Goal: Task Accomplishment & Management: Use online tool/utility

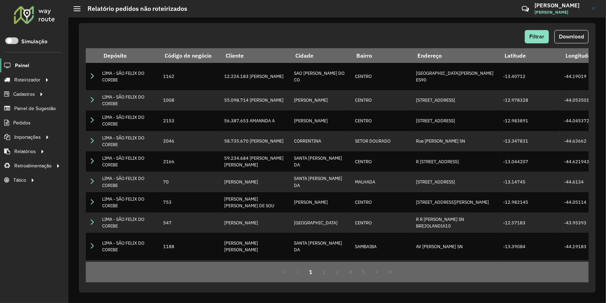
click at [26, 66] on span "Painel" at bounding box center [22, 65] width 14 height 7
click at [90, 79] on span "Entregas" at bounding box center [89, 79] width 20 height 7
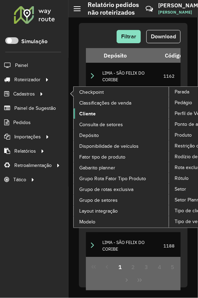
click at [90, 109] on link "Cliente" at bounding box center [122, 114] width 96 height 10
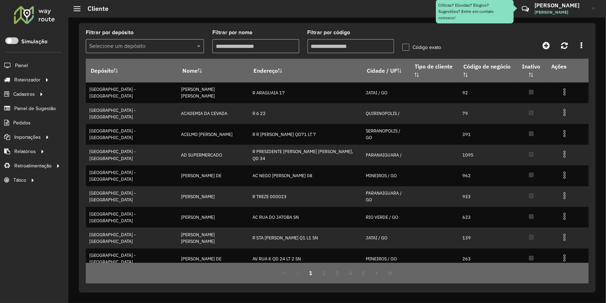
click at [241, 43] on input "Filtrar por nome" at bounding box center [256, 46] width 87 height 14
click at [329, 45] on input "Filtrar por código" at bounding box center [351, 46] width 87 height 14
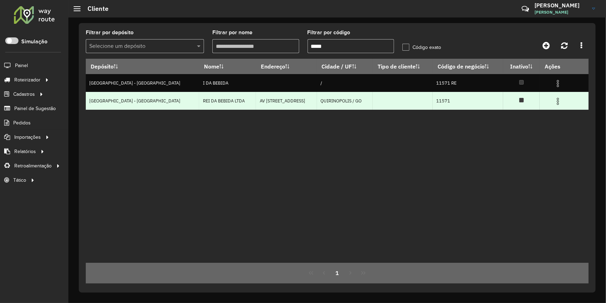
type input "*****"
click at [554, 98] on img at bounding box center [558, 101] width 8 height 8
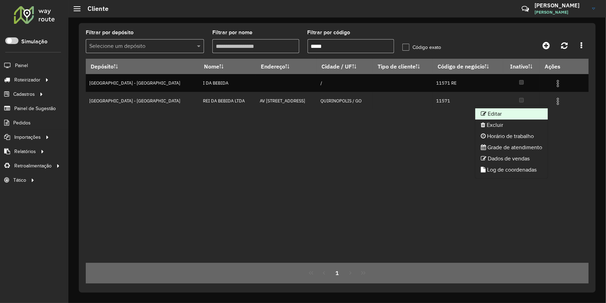
click at [542, 118] on li "Editar" at bounding box center [512, 113] width 73 height 11
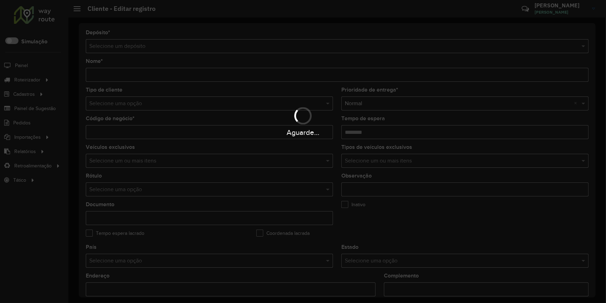
type input "**********"
type input "*****"
type input "********"
type input "**********"
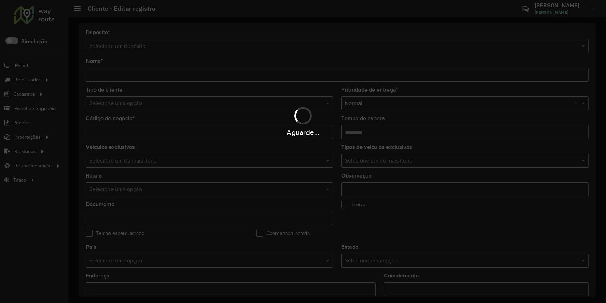
type input "******"
type input "********"
type input "**********"
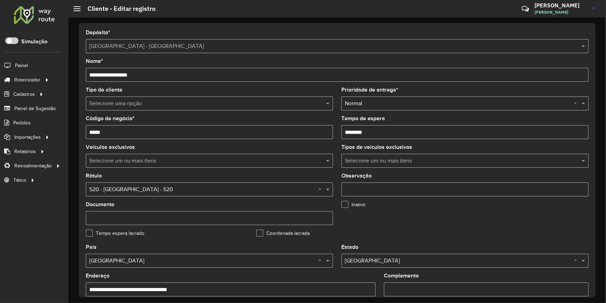
click at [155, 102] on input "text" at bounding box center [202, 103] width 226 height 8
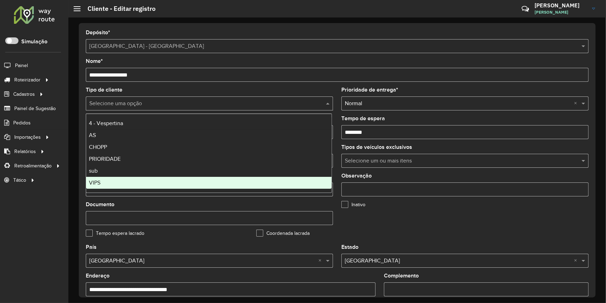
click at [200, 178] on div "VIPS" at bounding box center [209, 183] width 246 height 12
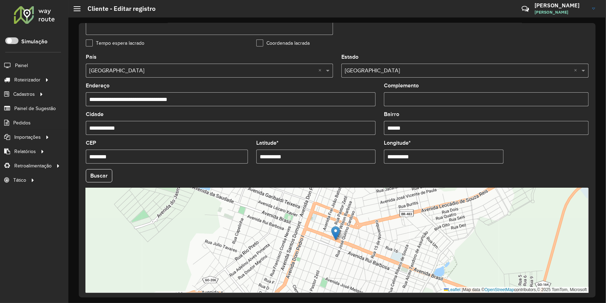
scroll to position [215, 0]
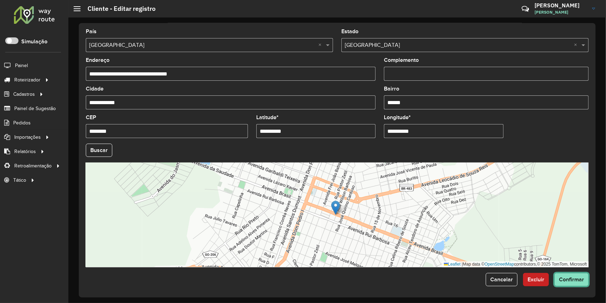
click at [574, 277] on span "Confirmar" at bounding box center [571, 279] width 25 height 6
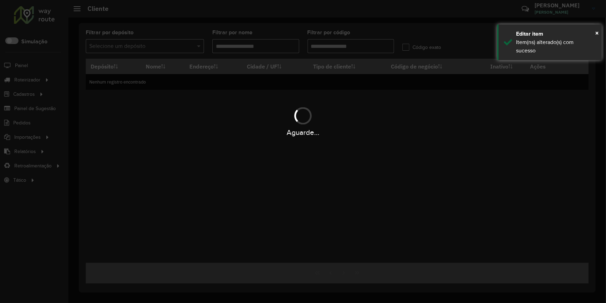
type input "*****"
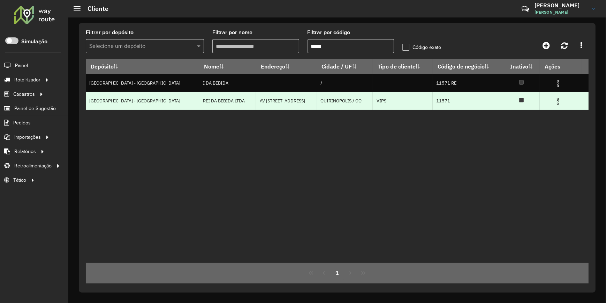
click at [373, 100] on td "VIPS" at bounding box center [403, 101] width 60 height 18
click at [554, 104] on img at bounding box center [558, 101] width 8 height 8
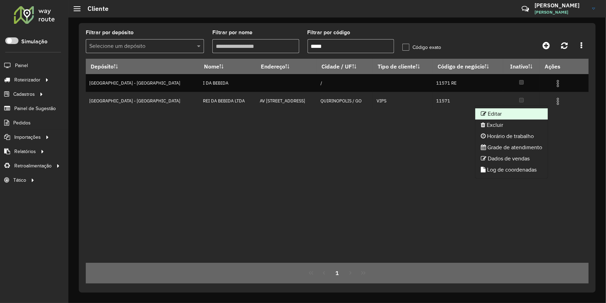
click at [523, 113] on li "Editar" at bounding box center [512, 113] width 73 height 11
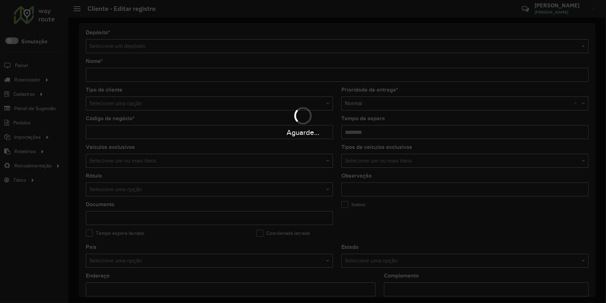
type input "**********"
type input "*****"
type input "********"
type input "**********"
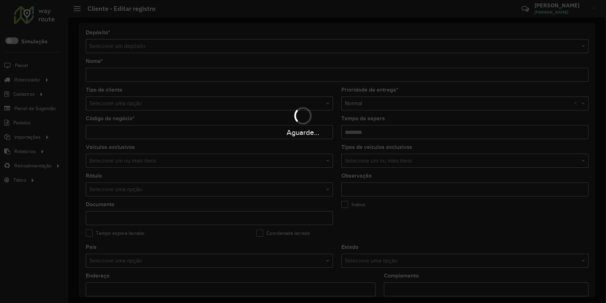
type input "******"
type input "********"
type input "**********"
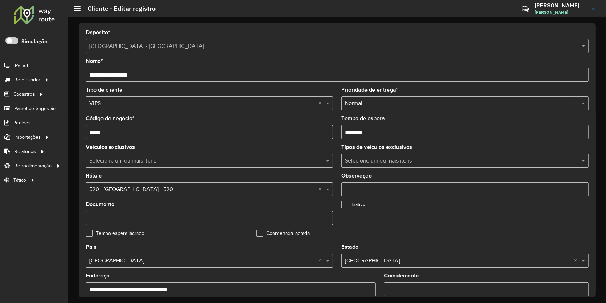
click at [167, 132] on input "*****" at bounding box center [209, 132] width 247 height 14
click at [187, 104] on input "text" at bounding box center [202, 103] width 226 height 8
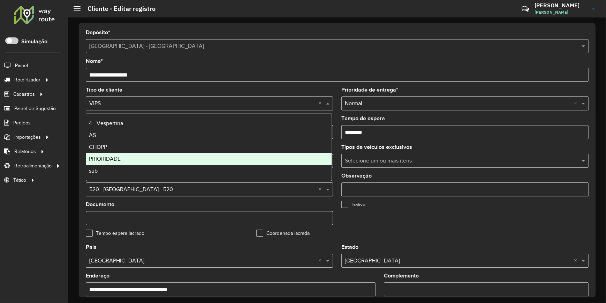
click at [210, 154] on div "PRIORIDADE" at bounding box center [209, 159] width 246 height 12
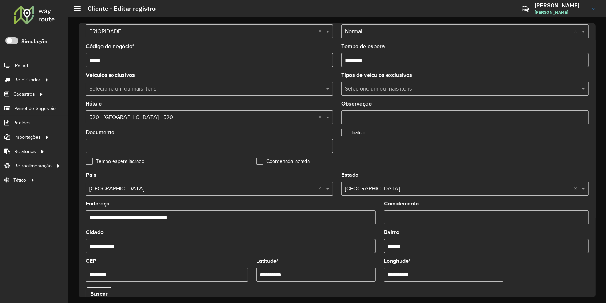
scroll to position [215, 0]
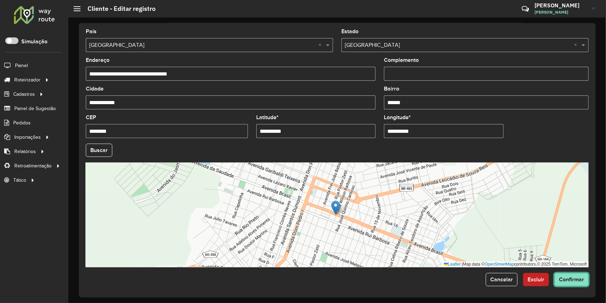
click at [566, 280] on span "Confirmar" at bounding box center [571, 279] width 25 height 6
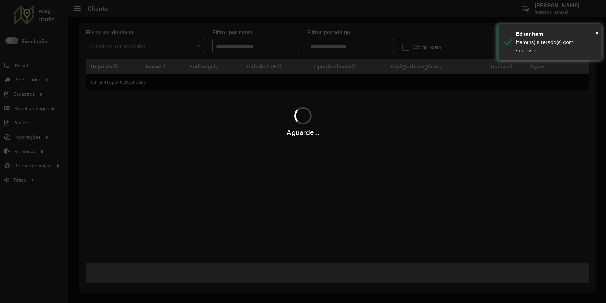
type input "*****"
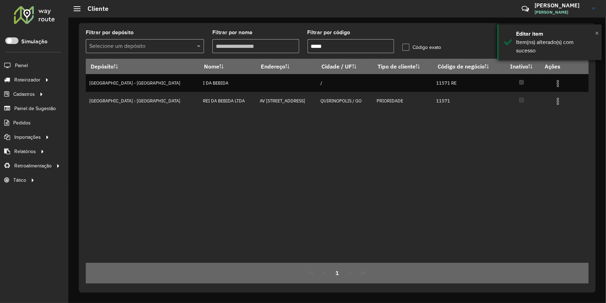
click at [598, 31] on span "×" at bounding box center [597, 33] width 3 height 8
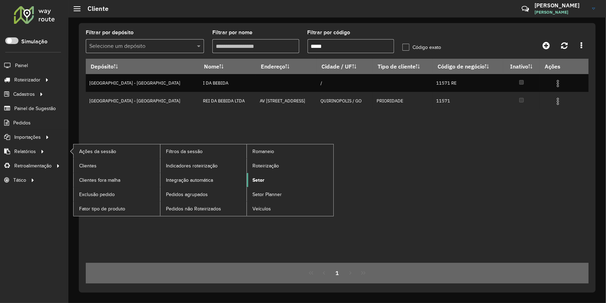
click at [258, 180] on span "Setor" at bounding box center [259, 179] width 12 height 7
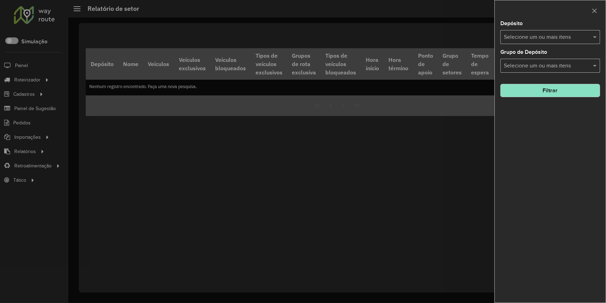
click at [542, 30] on div "Selecione um ou mais itens" at bounding box center [551, 37] width 100 height 14
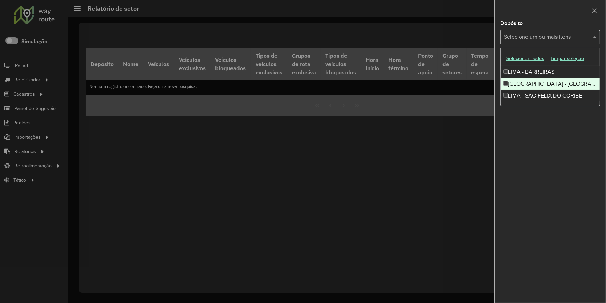
click at [507, 87] on div "[GEOGRAPHIC_DATA] - [GEOGRAPHIC_DATA]" at bounding box center [550, 84] width 99 height 12
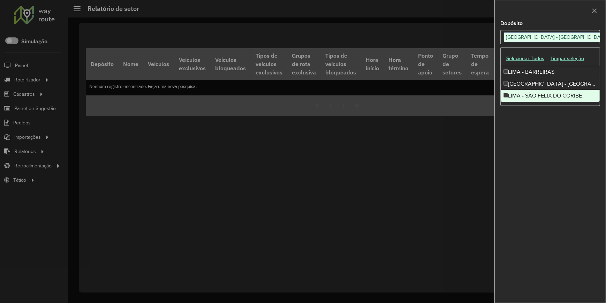
click at [559, 148] on div "Depósito Selecione um ou mais itens LIMA - RIO VERDE × × Grupo de Depósito Sele…" at bounding box center [550, 161] width 111 height 281
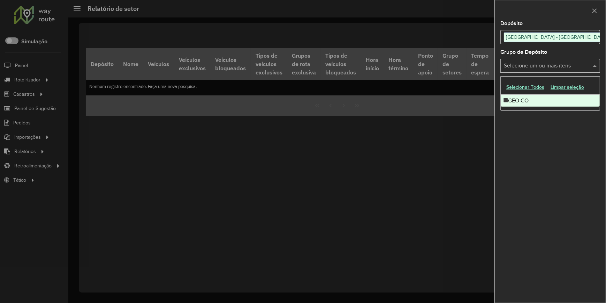
click at [539, 68] on input "text" at bounding box center [546, 66] width 89 height 8
drag, startPoint x: 307, startPoint y: 172, endPoint x: 70, endPoint y: 167, distance: 237.3
click at [307, 172] on div at bounding box center [303, 151] width 606 height 303
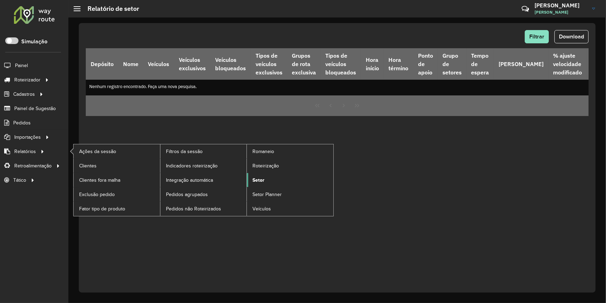
click at [262, 181] on span "Setor" at bounding box center [259, 179] width 12 height 7
click at [261, 180] on span "Setor" at bounding box center [259, 179] width 12 height 7
click at [253, 179] on span "Setor" at bounding box center [259, 179] width 12 height 7
click at [91, 163] on span "Clientes" at bounding box center [88, 165] width 19 height 7
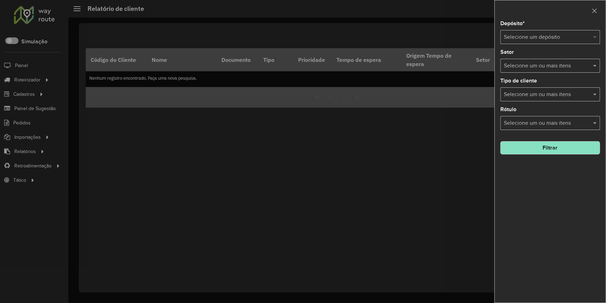
click at [593, 38] on span at bounding box center [596, 37] width 9 height 8
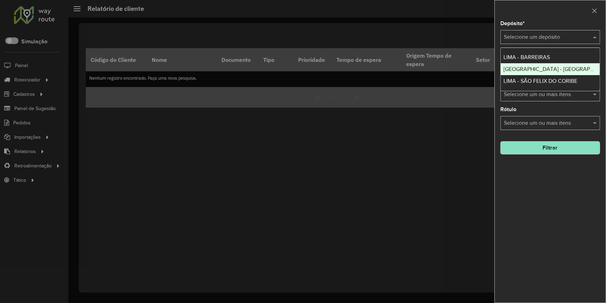
click at [575, 63] on div "[GEOGRAPHIC_DATA] - [GEOGRAPHIC_DATA]" at bounding box center [550, 69] width 99 height 12
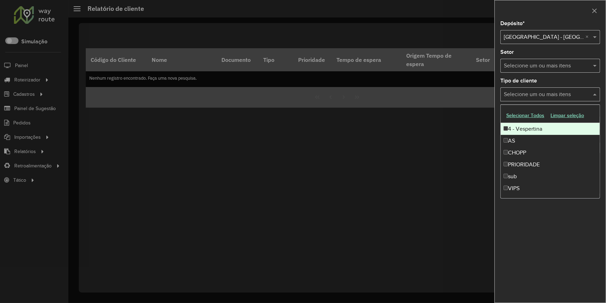
click at [579, 98] on input "text" at bounding box center [546, 94] width 89 height 8
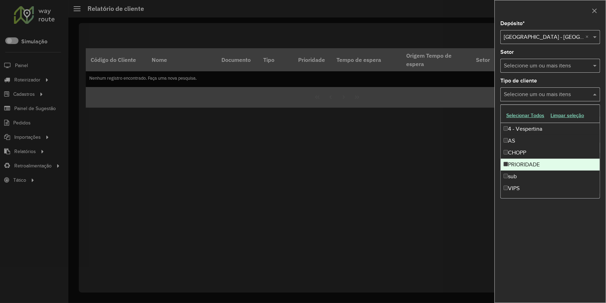
click at [554, 163] on div "PRIORIDADE" at bounding box center [550, 164] width 99 height 12
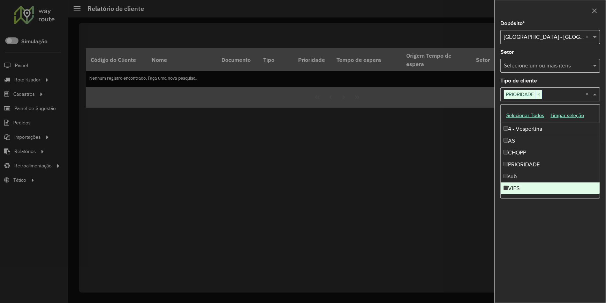
click at [548, 238] on div "Depósito * Selecione um depósito × LIMA - RIO VERDE × Setor Selecione um ou mai…" at bounding box center [550, 161] width 111 height 281
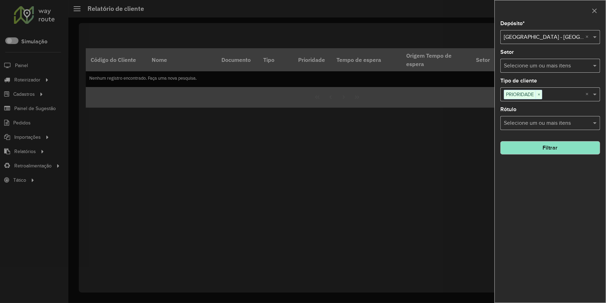
click at [554, 144] on button "Filtrar" at bounding box center [551, 147] width 100 height 13
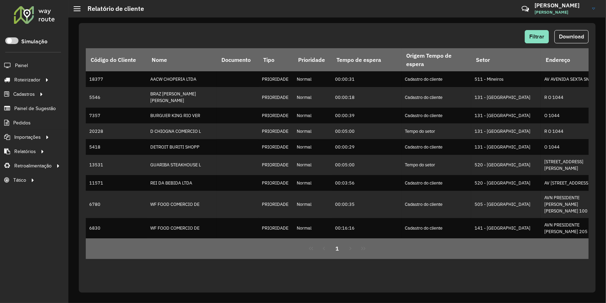
click at [349, 238] on div "1" at bounding box center [337, 248] width 503 height 21
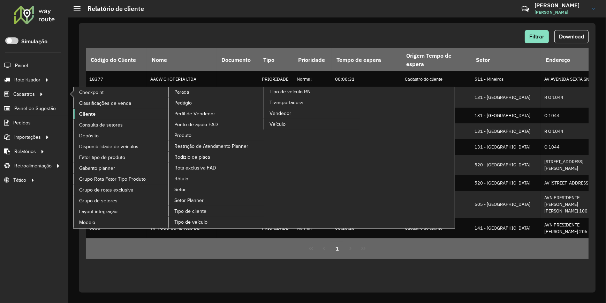
click at [96, 111] on link "Cliente" at bounding box center [122, 114] width 96 height 10
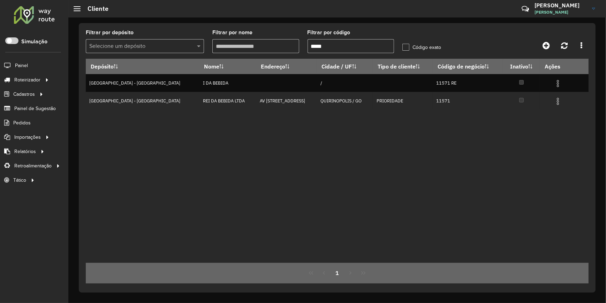
click at [335, 48] on input "*****" at bounding box center [351, 46] width 87 height 14
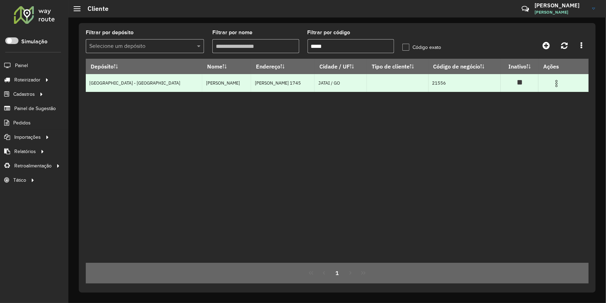
type input "*****"
click at [553, 84] on img at bounding box center [557, 83] width 8 height 8
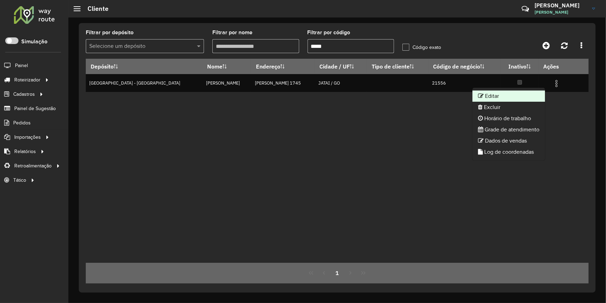
click at [523, 99] on li "Editar" at bounding box center [509, 95] width 73 height 11
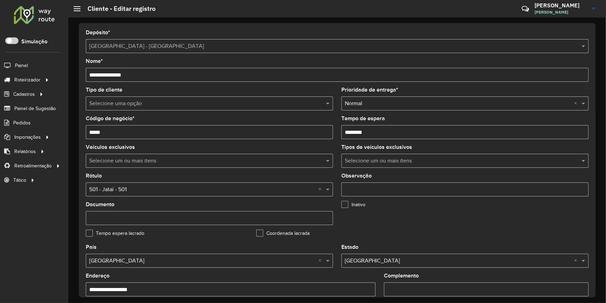
click at [153, 102] on input "text" at bounding box center [202, 103] width 226 height 8
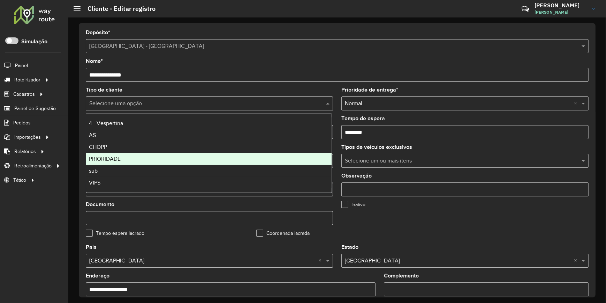
click at [167, 155] on div "PRIORIDADE" at bounding box center [209, 159] width 246 height 12
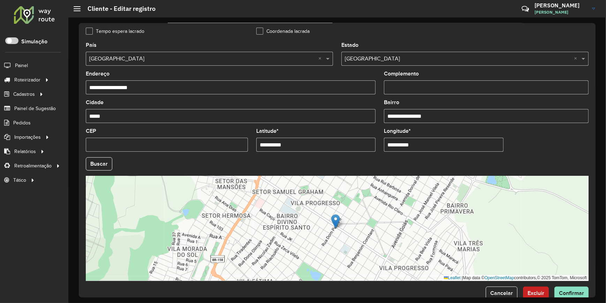
scroll to position [215, 0]
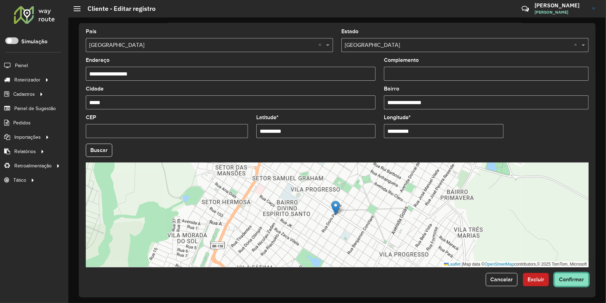
click at [580, 278] on span "Confirmar" at bounding box center [571, 279] width 25 height 6
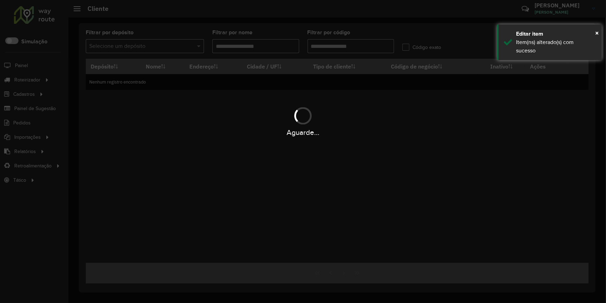
type input "*****"
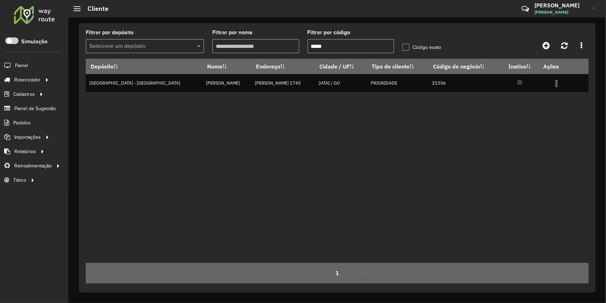
click at [379, 44] on input "*****" at bounding box center [351, 46] width 87 height 14
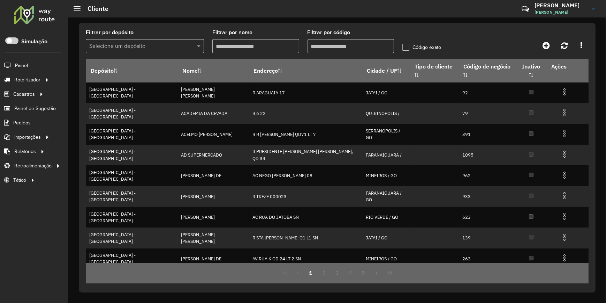
click at [348, 39] on input "Filtrar por código" at bounding box center [351, 46] width 87 height 14
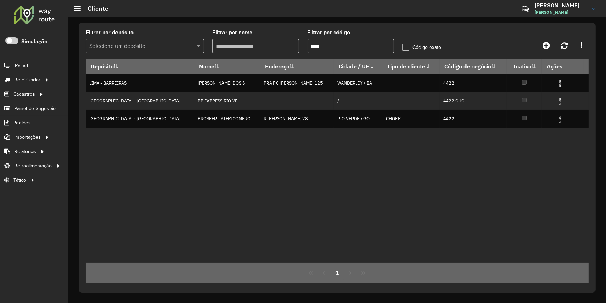
type input "****"
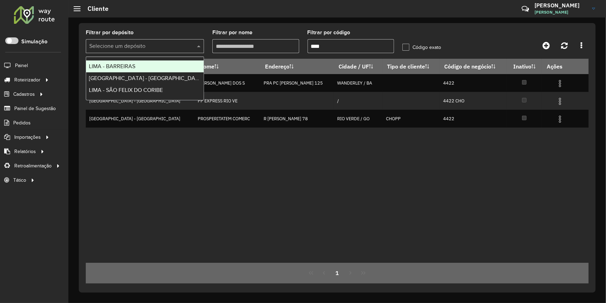
click at [174, 49] on input "text" at bounding box center [137, 46] width 97 height 8
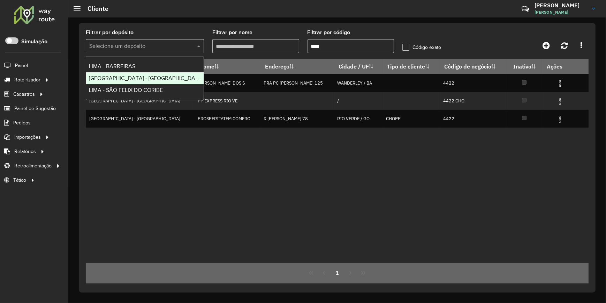
click at [182, 79] on div "[GEOGRAPHIC_DATA] - [GEOGRAPHIC_DATA]" at bounding box center [145, 78] width 118 height 12
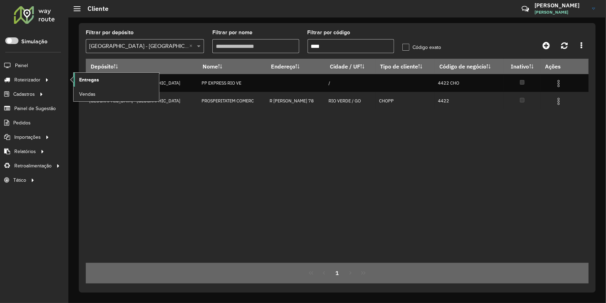
click at [98, 81] on span "Entregas" at bounding box center [89, 79] width 20 height 7
click at [91, 77] on span "Entregas" at bounding box center [89, 79] width 20 height 7
click at [23, 64] on span "Painel" at bounding box center [22, 65] width 14 height 7
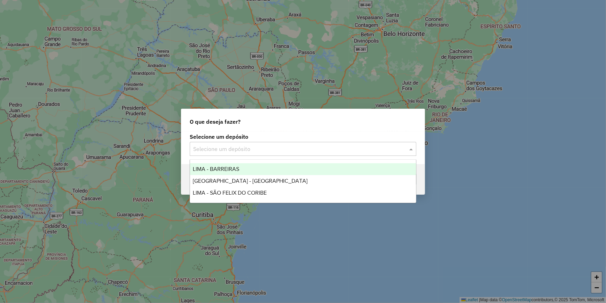
click at [246, 147] on input "text" at bounding box center [296, 149] width 206 height 8
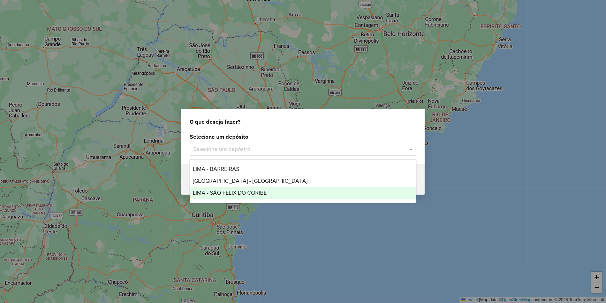
click at [262, 195] on div "LIMA - SÃO FELIX DO CORIBE" at bounding box center [303, 193] width 226 height 12
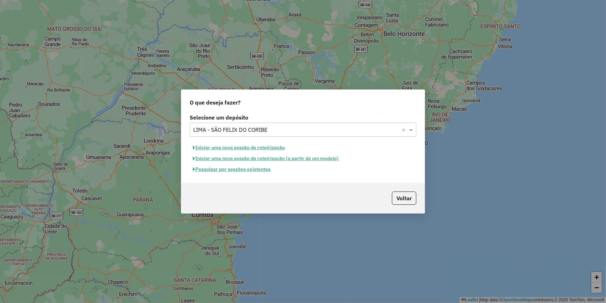
click at [232, 147] on button "Iniciar uma nova sessão de roteirização" at bounding box center [239, 147] width 98 height 11
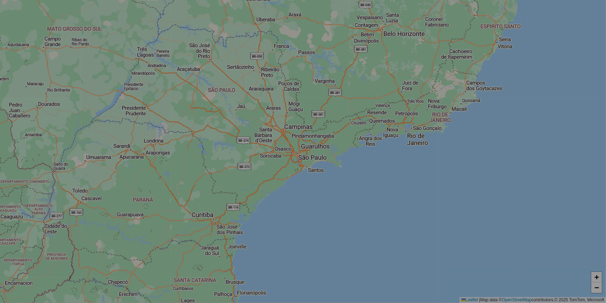
select select "*"
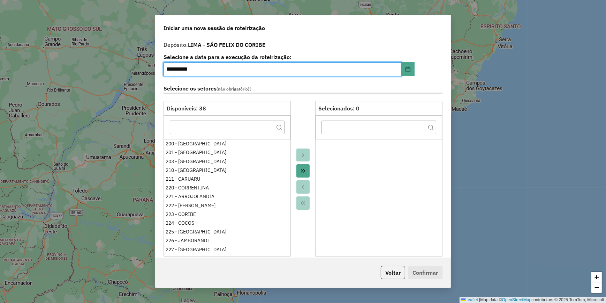
click at [304, 171] on icon "Move All to Target" at bounding box center [303, 170] width 4 height 3
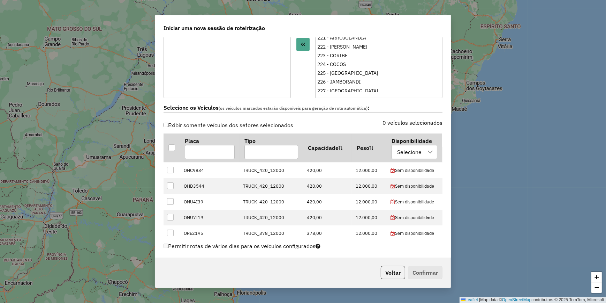
scroll to position [127, 0]
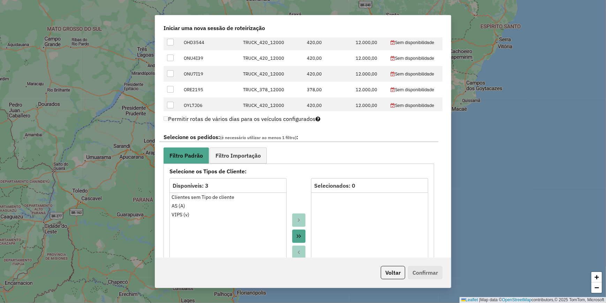
click at [297, 238] on icon "Move All to Target" at bounding box center [299, 236] width 6 height 6
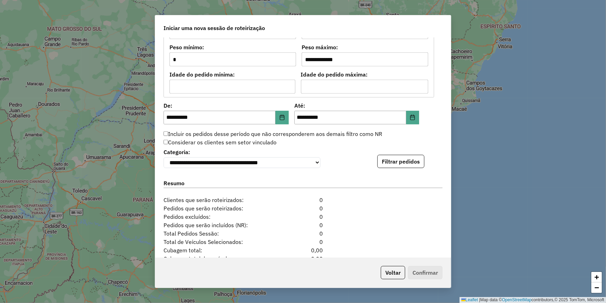
scroll to position [634, 0]
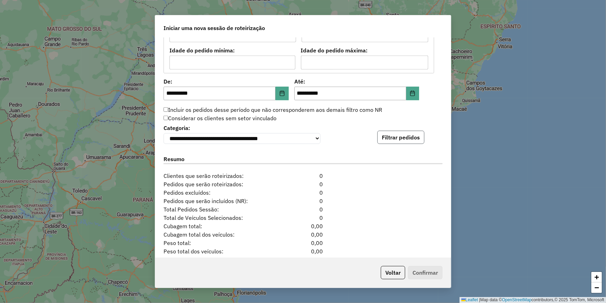
click at [396, 136] on button "Filtrar pedidos" at bounding box center [401, 137] width 47 height 13
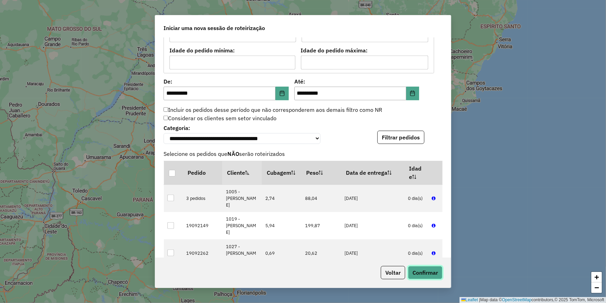
click at [426, 274] on button "Confirmar" at bounding box center [425, 272] width 35 height 13
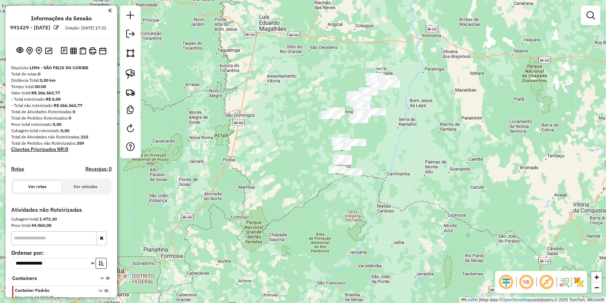
drag, startPoint x: 432, startPoint y: 139, endPoint x: 383, endPoint y: 182, distance: 65.5
click at [386, 185] on div "Janela de atendimento Grade de atendimento Capacidade Transportadoras Veículos …" at bounding box center [303, 151] width 606 height 303
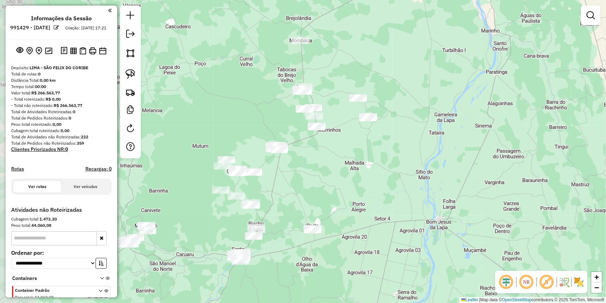
drag, startPoint x: 335, startPoint y: 144, endPoint x: 362, endPoint y: 136, distance: 28.2
click at [360, 136] on div "Janela de atendimento Grade de atendimento Capacidade Transportadoras Veículos …" at bounding box center [303, 151] width 606 height 303
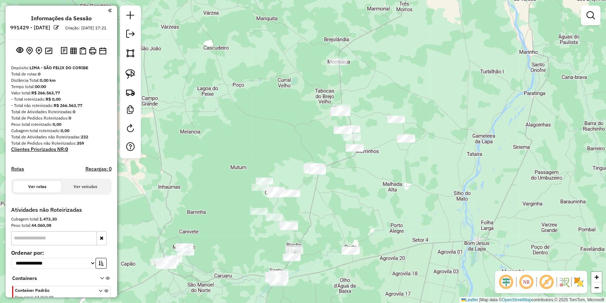
drag, startPoint x: 386, startPoint y: 166, endPoint x: 416, endPoint y: 189, distance: 37.6
click at [416, 189] on div "Janela de atendimento Grade de atendimento Capacidade Transportadoras Veículos …" at bounding box center [303, 151] width 606 height 303
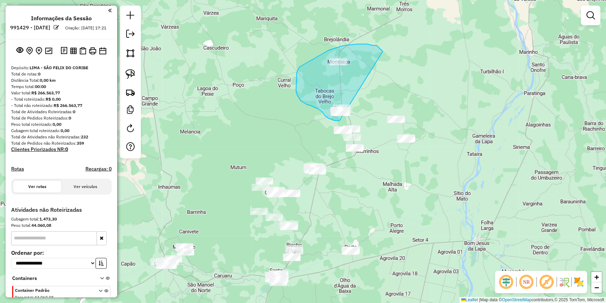
drag, startPoint x: 379, startPoint y: 47, endPoint x: 363, endPoint y: 106, distance: 60.9
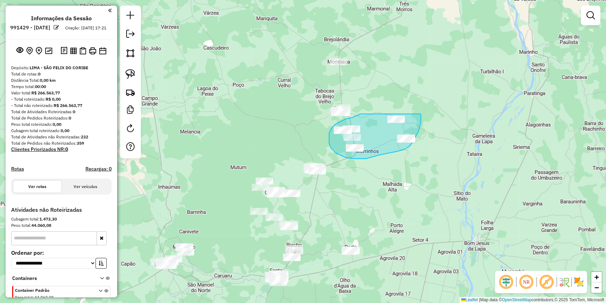
drag, startPoint x: 360, startPoint y: 114, endPoint x: 420, endPoint y: 114, distance: 60.7
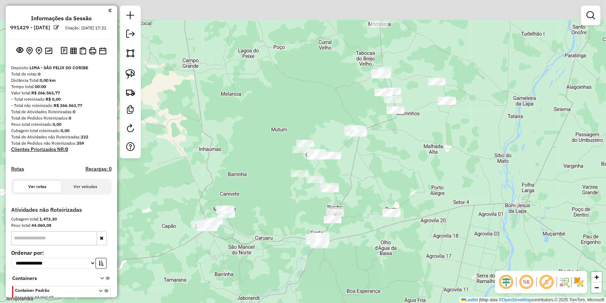
drag, startPoint x: 438, startPoint y: 70, endPoint x: 416, endPoint y: 169, distance: 101.5
click at [418, 169] on div "Janela de atendimento Grade de atendimento Capacidade Transportadoras Veículos …" at bounding box center [303, 151] width 606 height 303
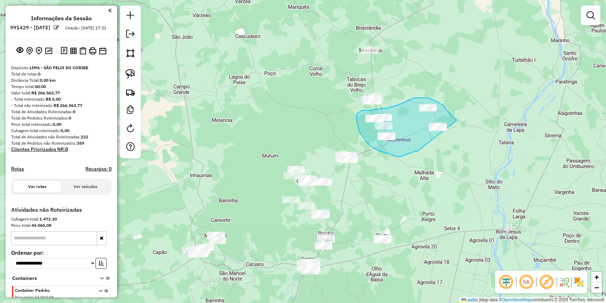
drag, startPoint x: 414, startPoint y: 152, endPoint x: 456, endPoint y: 120, distance: 52.6
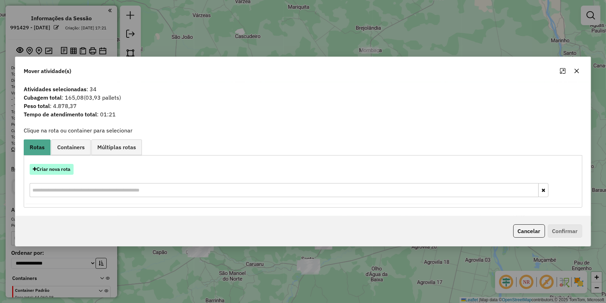
click at [69, 165] on button "Criar nova rota" at bounding box center [52, 169] width 44 height 11
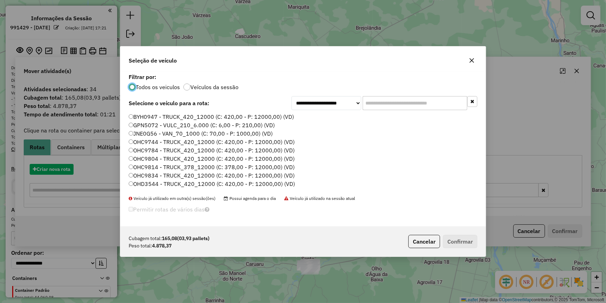
scroll to position [3, 2]
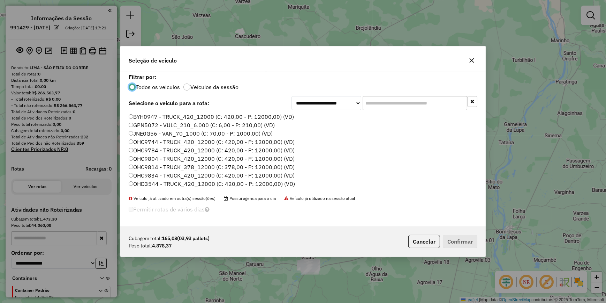
click at [434, 106] on input "text" at bounding box center [415, 103] width 105 height 14
paste input "*******"
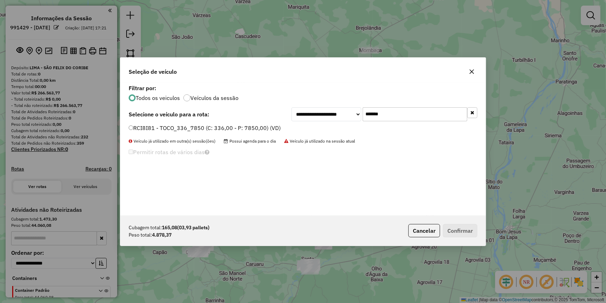
type input "*******"
click at [207, 126] on label "RCI8I81 - TOCO_336_7850 (C: 336,00 - P: 7850,00) (VD)" at bounding box center [205, 128] width 152 height 8
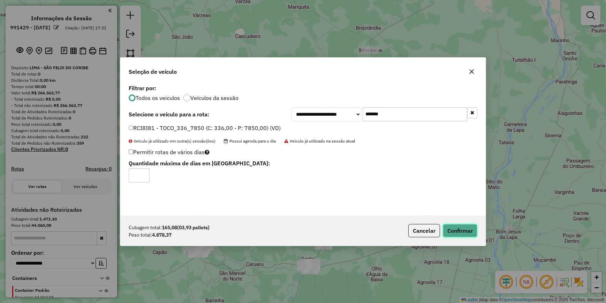
click at [456, 231] on button "Confirmar" at bounding box center [460, 230] width 35 height 13
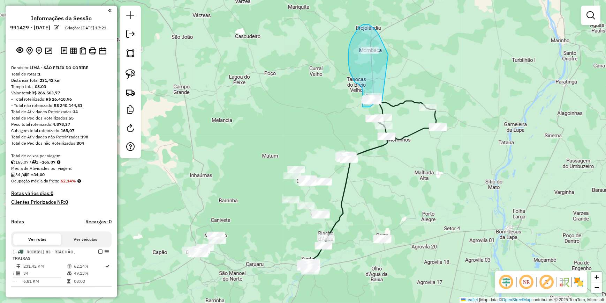
drag, startPoint x: 367, startPoint y: 24, endPoint x: 388, endPoint y: 95, distance: 73.7
click at [388, 95] on div "Janela de atendimento Grade de atendimento Capacidade Transportadoras Veículos …" at bounding box center [303, 151] width 606 height 303
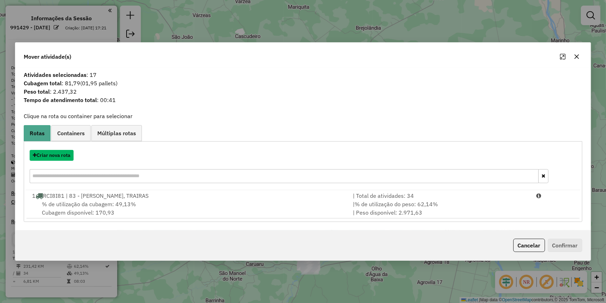
click at [68, 154] on button "Criar nova rota" at bounding box center [52, 155] width 44 height 11
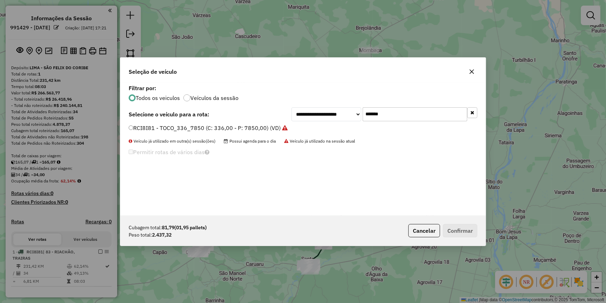
click at [440, 114] on input "*******" at bounding box center [415, 114] width 105 height 14
paste input "text"
type input "*******"
click at [262, 123] on div "**********" at bounding box center [303, 149] width 366 height 133
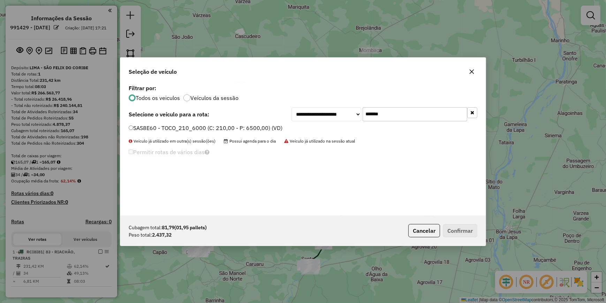
click at [255, 129] on label "SAS8E60 - TOCO_210_6000 (C: 210,00 - P: 6500,00) (VD)" at bounding box center [206, 128] width 154 height 8
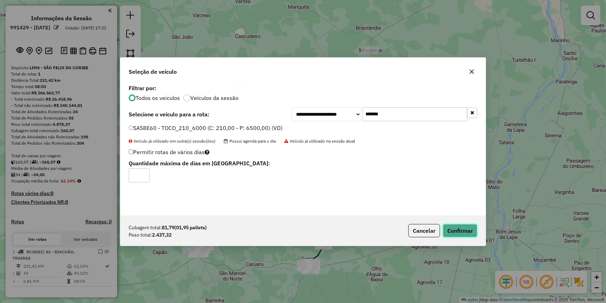
click at [468, 230] on button "Confirmar" at bounding box center [460, 230] width 35 height 13
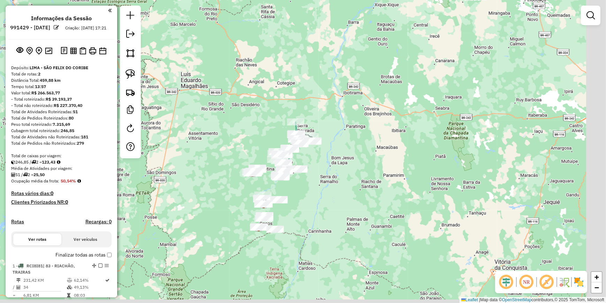
drag, startPoint x: 244, startPoint y: 134, endPoint x: 194, endPoint y: 6, distance: 137.3
click at [195, 8] on div "Janela de atendimento Grade de atendimento Capacidade Transportadoras Veículos …" at bounding box center [303, 151] width 606 height 303
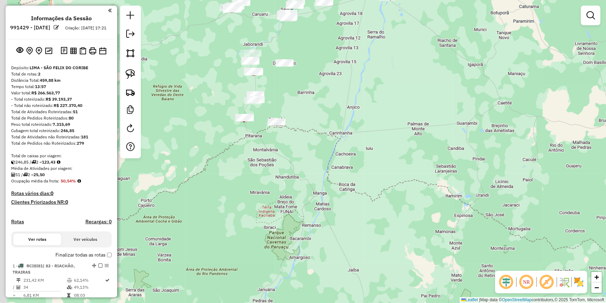
drag, startPoint x: 258, startPoint y: 105, endPoint x: 286, endPoint y: 125, distance: 34.1
click at [286, 125] on div "Janela de atendimento Grade de atendimento Capacidade Transportadoras Veículos …" at bounding box center [303, 151] width 606 height 303
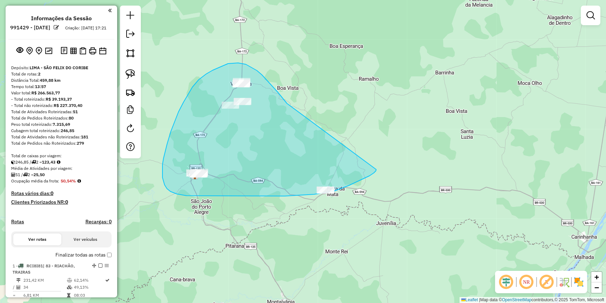
drag, startPoint x: 281, startPoint y: 96, endPoint x: 377, endPoint y: 169, distance: 120.2
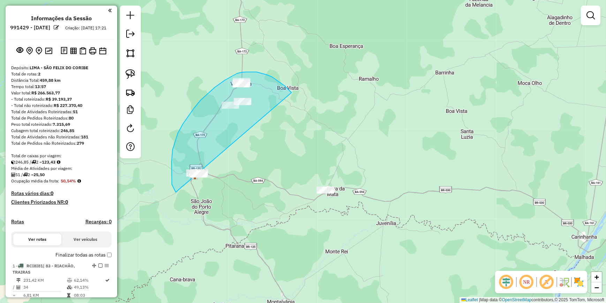
drag, startPoint x: 292, startPoint y: 92, endPoint x: 197, endPoint y: 192, distance: 137.0
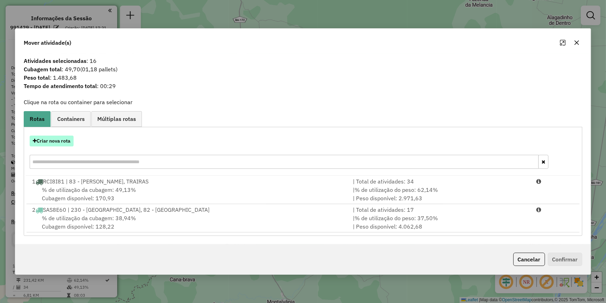
click at [64, 144] on button "Criar nova rota" at bounding box center [52, 140] width 44 height 11
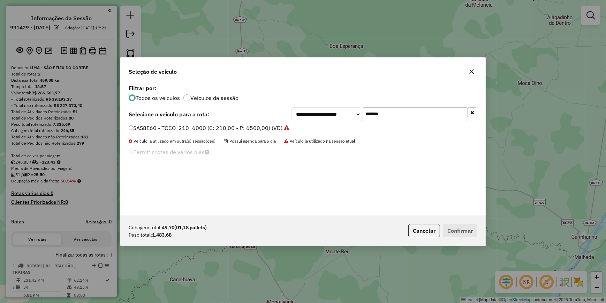
click at [400, 108] on input "*******" at bounding box center [415, 114] width 105 height 14
paste input "text"
type input "*******"
drag, startPoint x: 278, startPoint y: 127, endPoint x: 373, endPoint y: 201, distance: 120.5
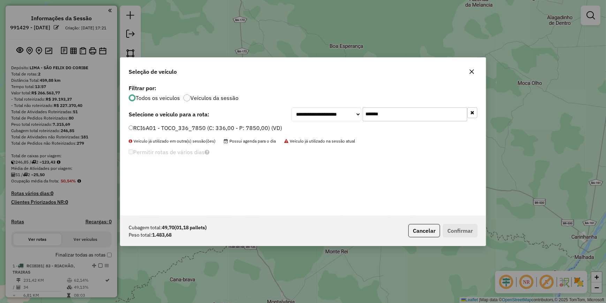
click at [276, 127] on label "RCI6A01 - TOCO_336_7850 (C: 336,00 - P: 7850,00) (VD)" at bounding box center [206, 128] width 154 height 8
click at [250, 126] on label "RCI6A01 - TOCO_336_7850 (C: 336,00 - P: 7850,00) (VD)" at bounding box center [206, 128] width 154 height 8
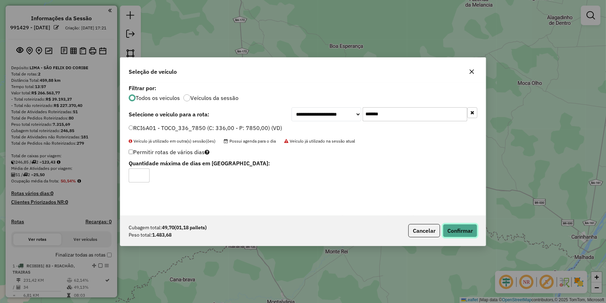
click at [464, 228] on button "Confirmar" at bounding box center [460, 230] width 35 height 13
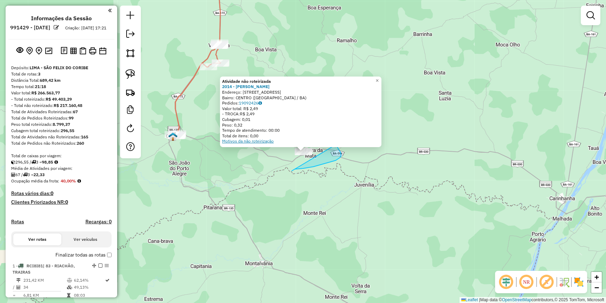
drag, startPoint x: 292, startPoint y: 171, endPoint x: 264, endPoint y: 141, distance: 40.5
click at [264, 141] on div "Atividade não roteirizada 2014 - [PERSON_NAME] PINHE Endereço: [STREET_ADDRESS]…" at bounding box center [303, 151] width 606 height 303
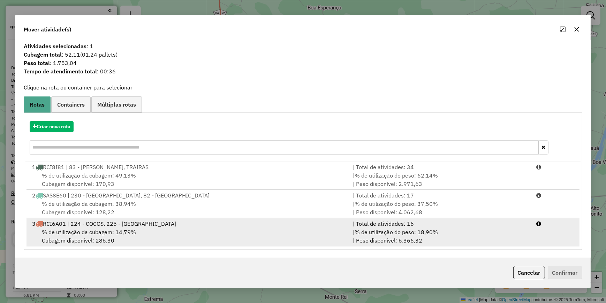
scroll to position [2, 0]
click at [502, 232] on div "| % de utilização do peso: 18,90% | Peso disponível: 6.366,32" at bounding box center [441, 235] width 184 height 17
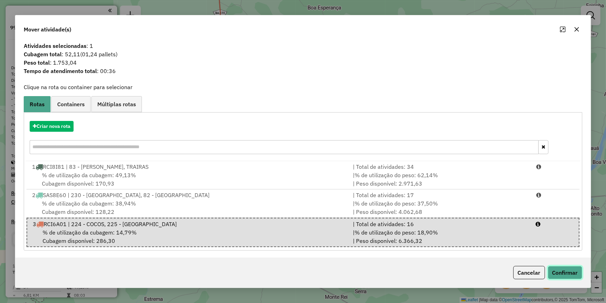
click at [572, 271] on button "Confirmar" at bounding box center [565, 272] width 35 height 13
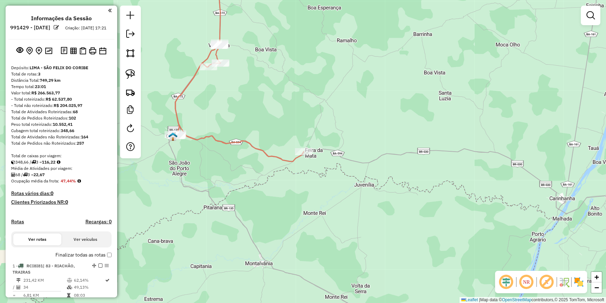
scroll to position [0, 0]
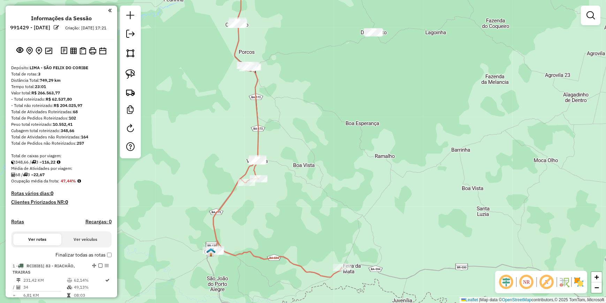
click at [262, 175] on div "Janela de atendimento Grade de atendimento Capacidade Transportadoras Veículos …" at bounding box center [303, 151] width 606 height 303
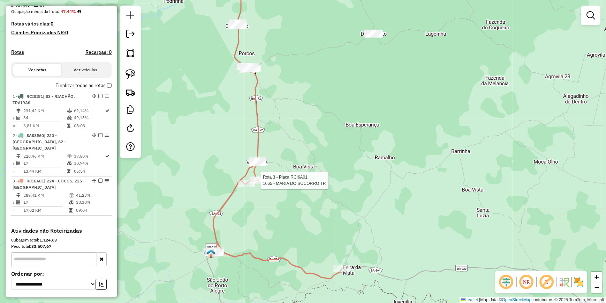
select select "**********"
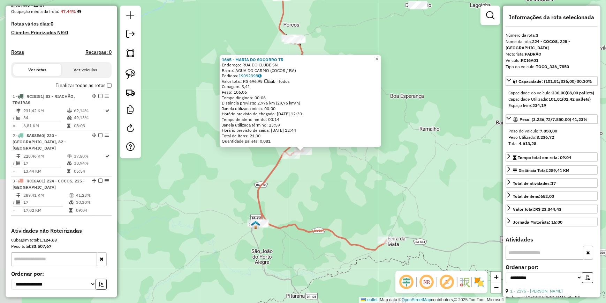
scroll to position [224, 0]
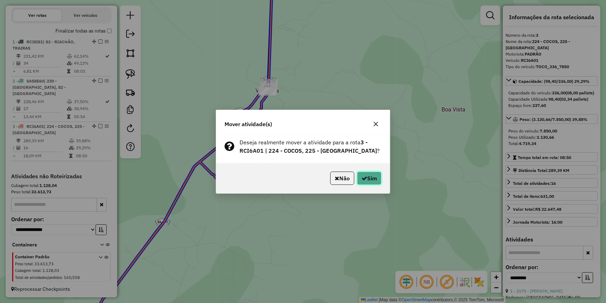
click at [367, 179] on button "Sim" at bounding box center [369, 177] width 24 height 13
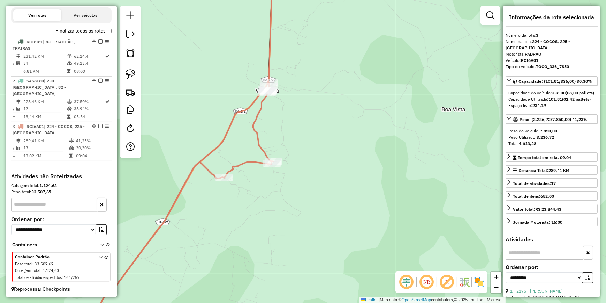
click at [110, 36] on div "Depósito: [GEOGRAPHIC_DATA] - SÃO FELIX DO CORIBE Total de rotas: 3 Distância T…" at bounding box center [61, 6] width 106 height 331
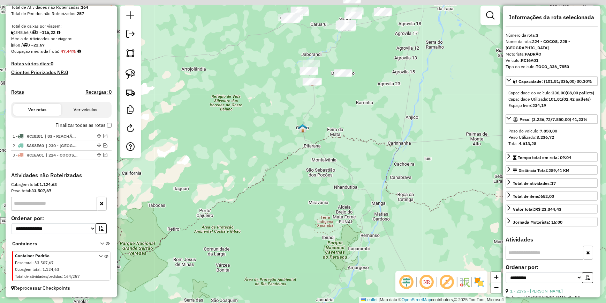
drag, startPoint x: 325, startPoint y: 69, endPoint x: 286, endPoint y: 179, distance: 115.9
click at [286, 178] on div "Janela de atendimento Grade de atendimento Capacidade Transportadoras Veículos …" at bounding box center [303, 151] width 606 height 303
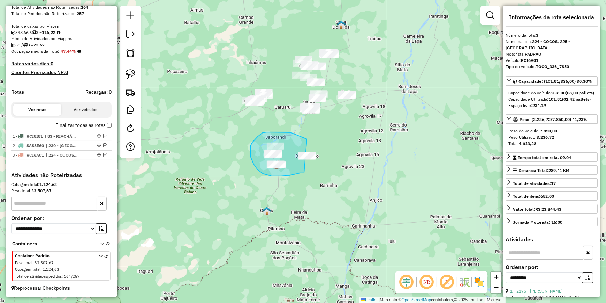
drag, startPoint x: 281, startPoint y: 176, endPoint x: 331, endPoint y: 149, distance: 56.8
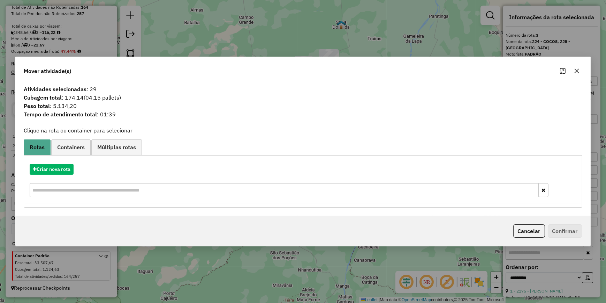
click at [61, 163] on div "Criar nova rota" at bounding box center [302, 180] width 555 height 45
click at [65, 172] on button "Criar nova rota" at bounding box center [52, 169] width 44 height 11
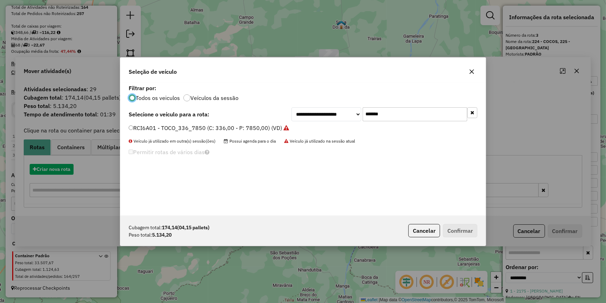
scroll to position [3, 2]
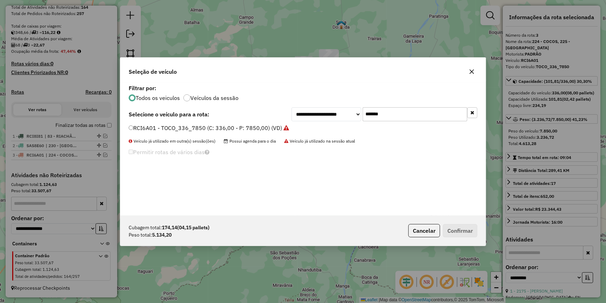
click at [441, 114] on input "*******" at bounding box center [415, 114] width 105 height 14
click at [411, 118] on input "*******" at bounding box center [415, 114] width 105 height 14
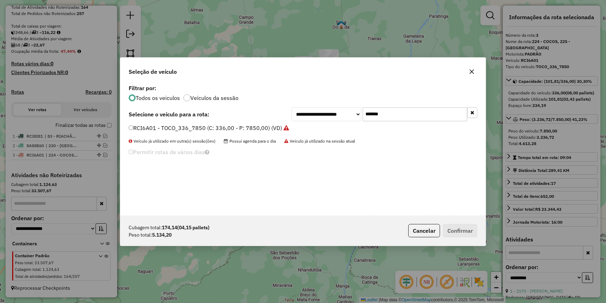
paste input "text"
type input "*******"
click at [247, 128] on label "RCI4B11 - TOCO_336_7850 (C: 336,00 - P: 7850,00) (VD)" at bounding box center [206, 128] width 154 height 8
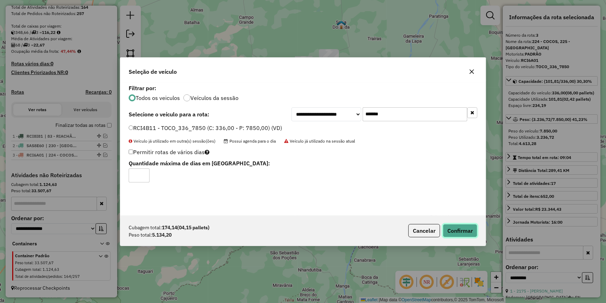
click at [461, 225] on button "Confirmar" at bounding box center [460, 230] width 35 height 13
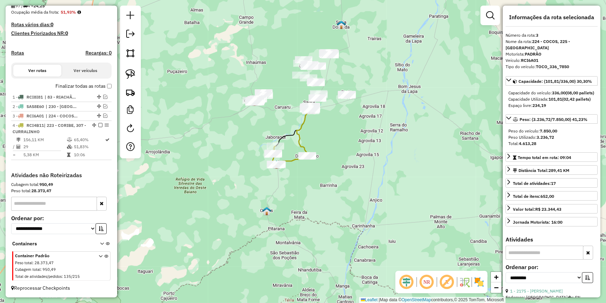
scroll to position [144, 0]
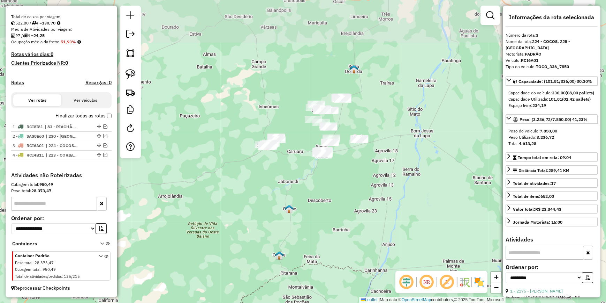
drag, startPoint x: 290, startPoint y: 129, endPoint x: 305, endPoint y: 175, distance: 48.3
click at [305, 175] on div "Janela de atendimento Grade de atendimento Capacidade Transportadoras Veículos …" at bounding box center [303, 151] width 606 height 303
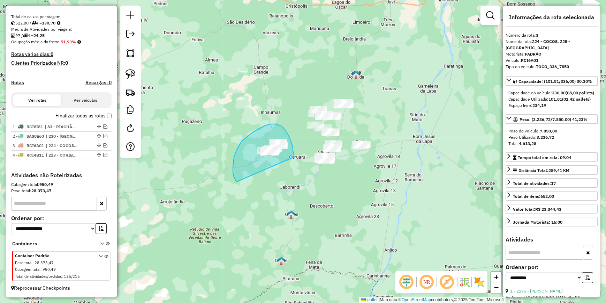
drag, startPoint x: 288, startPoint y: 134, endPoint x: 235, endPoint y: 176, distance: 67.6
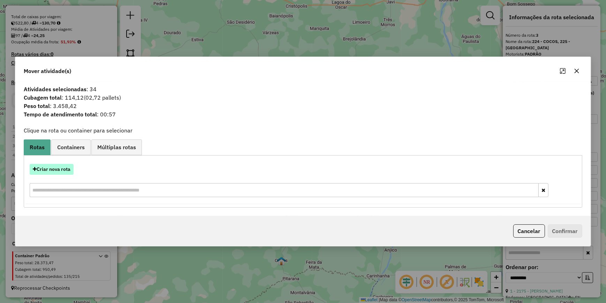
click at [62, 169] on button "Criar nova rota" at bounding box center [52, 169] width 44 height 11
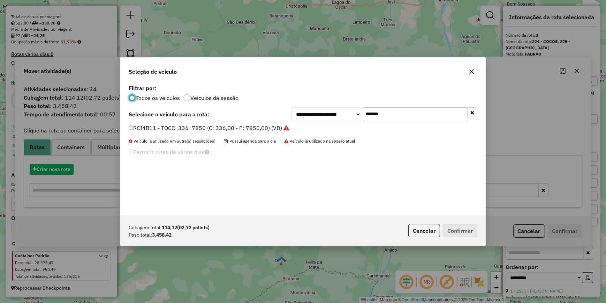
scroll to position [3, 2]
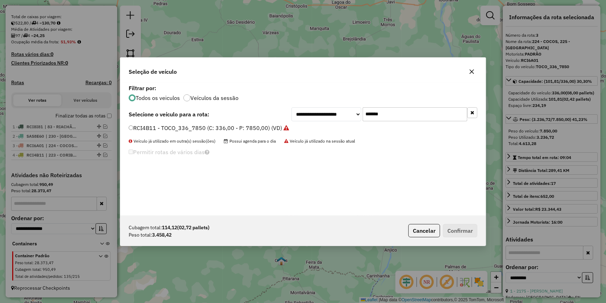
click at [401, 112] on input "*******" at bounding box center [415, 114] width 105 height 14
paste input "text"
type input "*******"
click at [238, 129] on label "RCJ0B11 - TOCO_336_7850 (C: 336,00 - P: 7850,00) (VD)" at bounding box center [206, 128] width 154 height 8
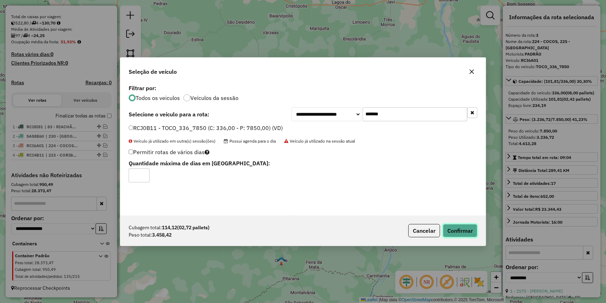
click at [452, 227] on button "Confirmar" at bounding box center [460, 230] width 35 height 13
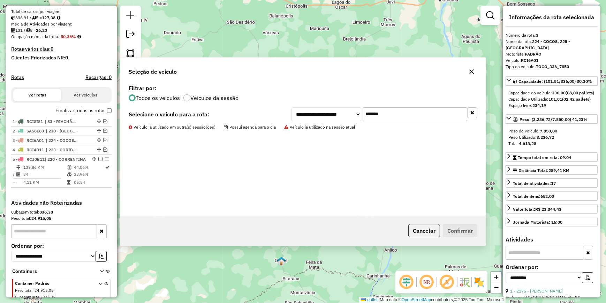
scroll to position [183, 0]
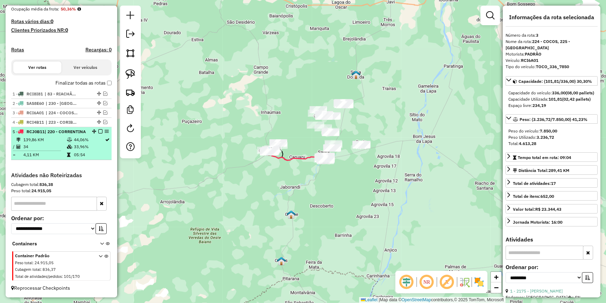
click at [78, 133] on div "5 - RCJ0B11 | 220 - CORRENTINA" at bounding box center [50, 131] width 74 height 6
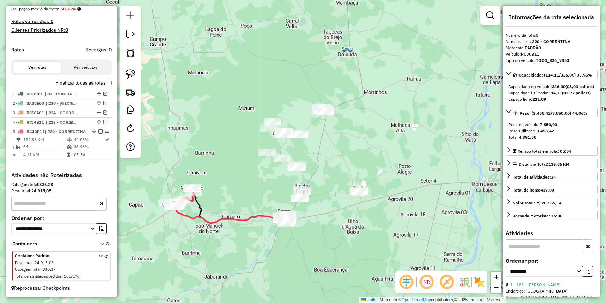
drag, startPoint x: 248, startPoint y: 197, endPoint x: 333, endPoint y: 190, distance: 85.5
click at [333, 190] on div "Janela de atendimento Grade de atendimento Capacidade Transportadoras Veículos …" at bounding box center [303, 151] width 606 height 303
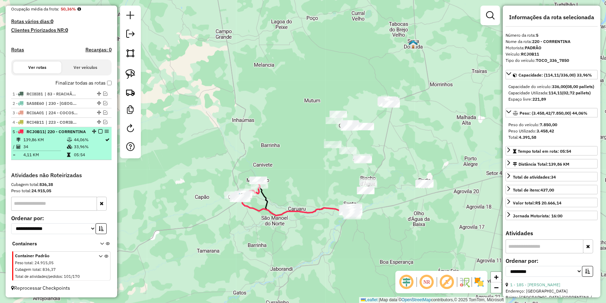
click at [100, 129] on em at bounding box center [100, 131] width 4 height 4
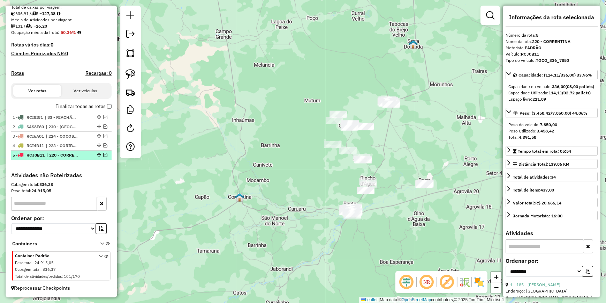
scroll to position [154, 0]
drag, startPoint x: 411, startPoint y: 122, endPoint x: 372, endPoint y: 121, distance: 39.5
click at [372, 121] on div "Janela de atendimento Grade de atendimento Capacidade Transportadoras Veículos …" at bounding box center [303, 151] width 606 height 303
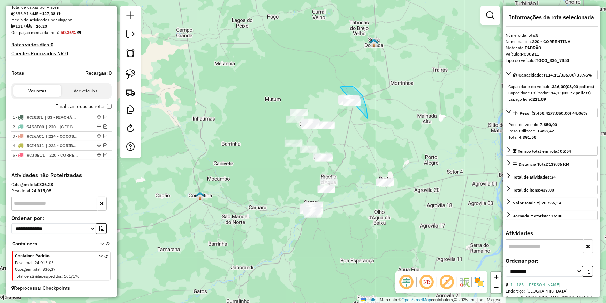
drag, startPoint x: 368, startPoint y: 119, endPoint x: 322, endPoint y: 106, distance: 48.0
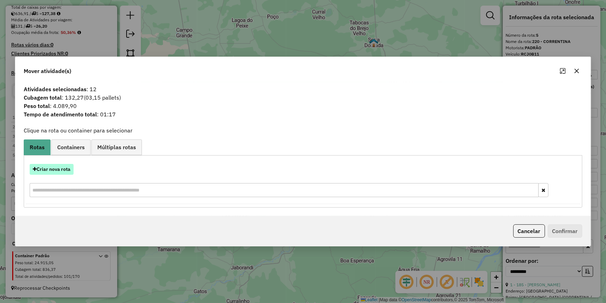
click at [71, 167] on button "Criar nova rota" at bounding box center [52, 169] width 44 height 11
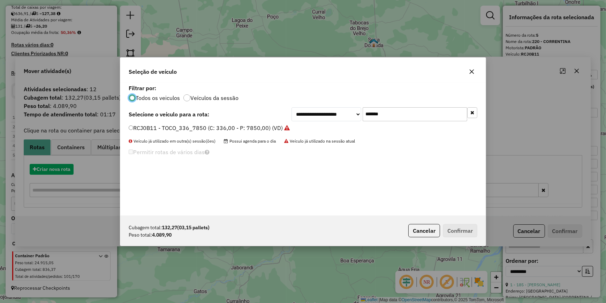
scroll to position [3, 2]
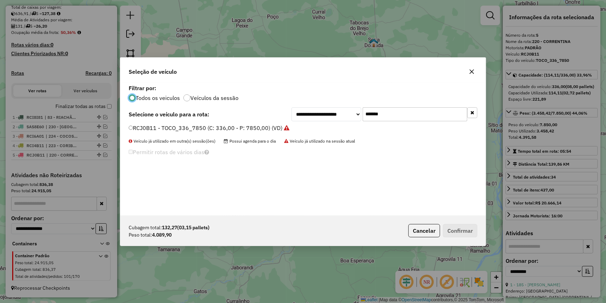
click at [395, 117] on input "*******" at bounding box center [415, 114] width 105 height 14
paste input "text"
type input "*******"
click at [266, 127] on label "RCC9D93 - TOCO_336_7850 (C: 336,00 - P: 7850,00) (VD)" at bounding box center [206, 128] width 155 height 8
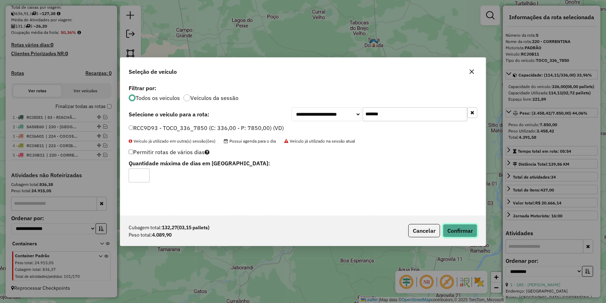
click at [464, 227] on button "Confirmar" at bounding box center [460, 230] width 35 height 13
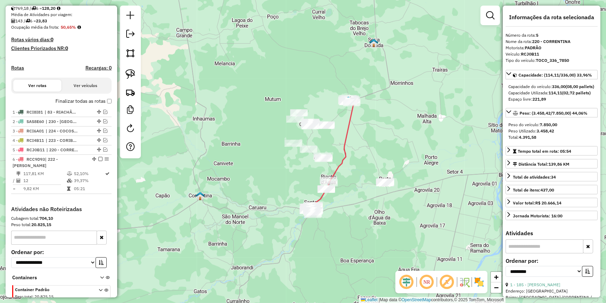
scroll to position [186, 0]
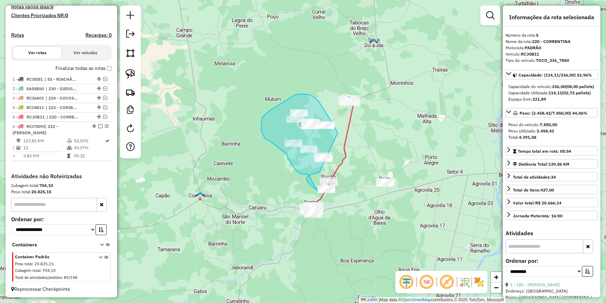
drag, startPoint x: 315, startPoint y: 98, endPoint x: 336, endPoint y: 159, distance: 65.0
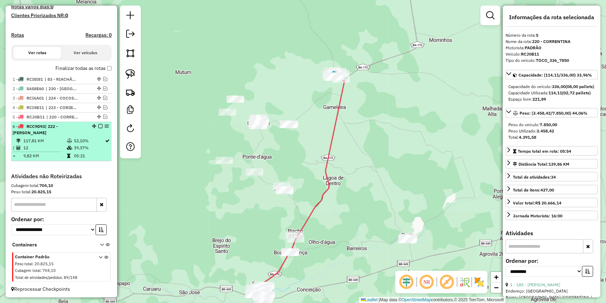
click at [100, 128] on em at bounding box center [100, 126] width 4 height 4
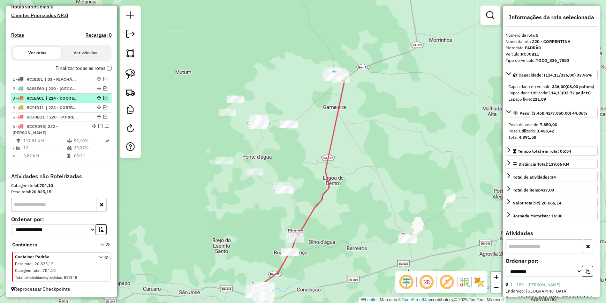
scroll to position [163, 0]
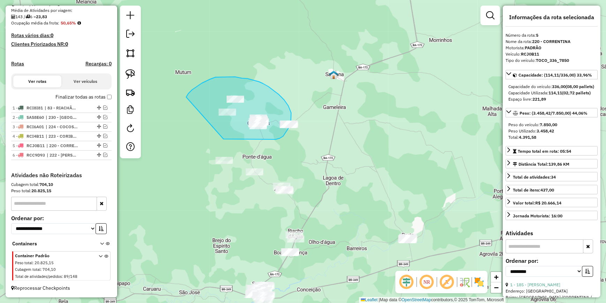
drag, startPoint x: 224, startPoint y: 139, endPoint x: 186, endPoint y: 97, distance: 56.1
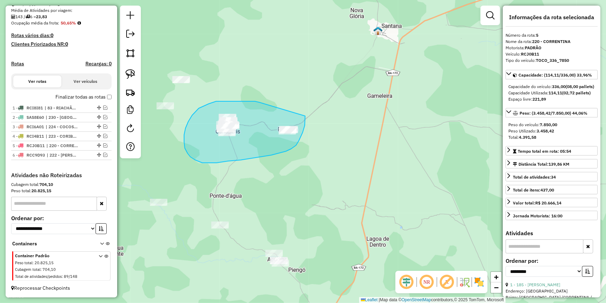
drag, startPoint x: 251, startPoint y: 101, endPoint x: 306, endPoint y: 115, distance: 56.2
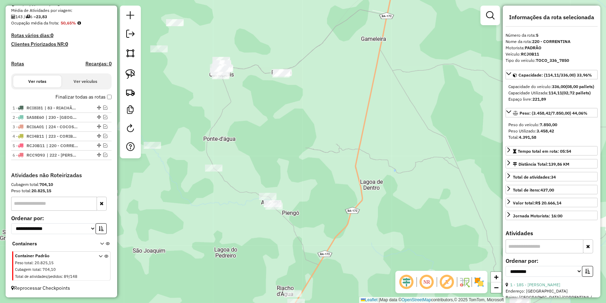
drag, startPoint x: 320, startPoint y: 206, endPoint x: 341, endPoint y: 77, distance: 130.0
click at [340, 77] on div "Janela de atendimento Grade de atendimento Capacidade Transportadoras Veículos …" at bounding box center [303, 151] width 606 height 303
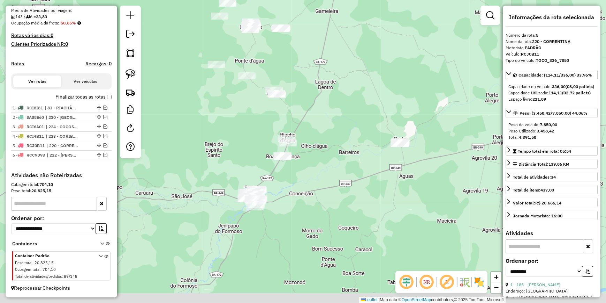
drag, startPoint x: 376, startPoint y: 195, endPoint x: 321, endPoint y: 185, distance: 55.6
click at [322, 185] on div "Janela de atendimento Grade de atendimento Capacidade Transportadoras Veículos …" at bounding box center [303, 151] width 606 height 303
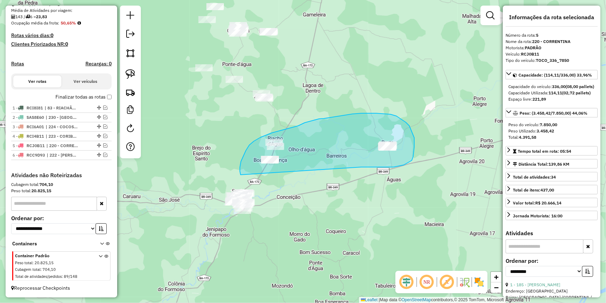
drag, startPoint x: 381, startPoint y: 167, endPoint x: 241, endPoint y: 174, distance: 140.8
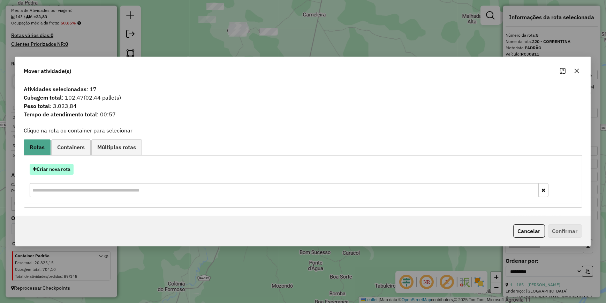
click at [47, 167] on button "Criar nova rota" at bounding box center [52, 169] width 44 height 11
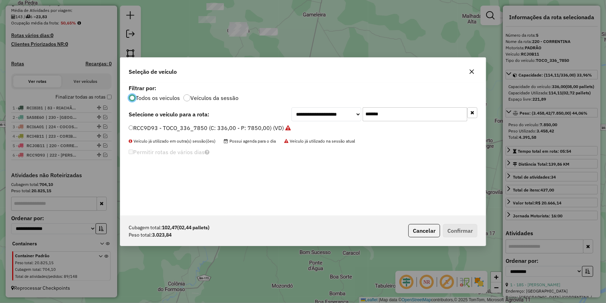
scroll to position [3, 2]
click at [412, 116] on input "*******" at bounding box center [415, 114] width 105 height 14
paste input "text"
type input "*******"
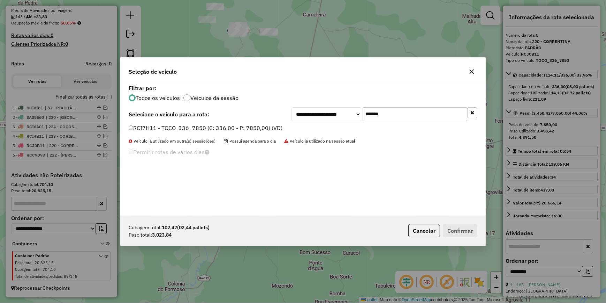
click at [216, 127] on label "RCI7H11 - TOCO_336_7850 (C: 336,00 - P: 7850,00) (VD)" at bounding box center [206, 128] width 154 height 8
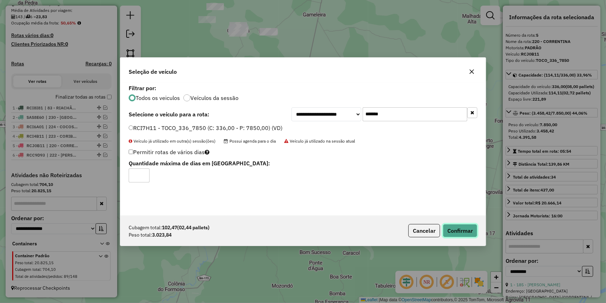
click at [466, 230] on button "Confirmar" at bounding box center [460, 230] width 35 height 13
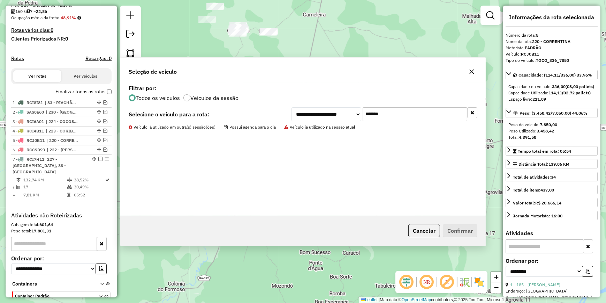
scroll to position [202, 0]
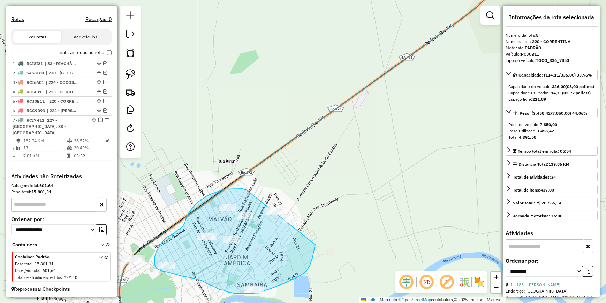
drag, startPoint x: 243, startPoint y: 188, endPoint x: 319, endPoint y: 207, distance: 78.6
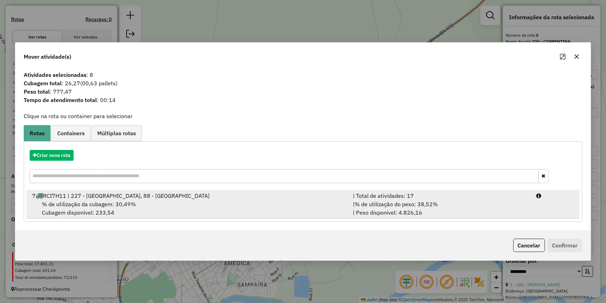
click at [453, 203] on div "| % de utilização do peso: 38,52% | Peso disponível: 4.826,16" at bounding box center [441, 208] width 184 height 17
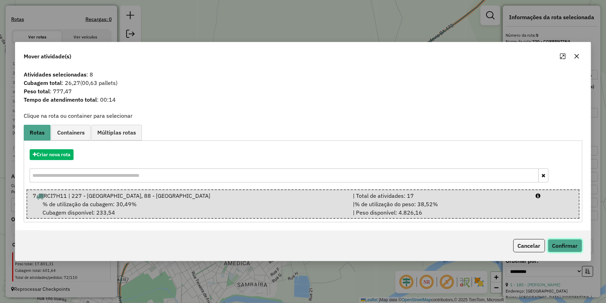
click at [555, 246] on button "Confirmar" at bounding box center [565, 245] width 35 height 13
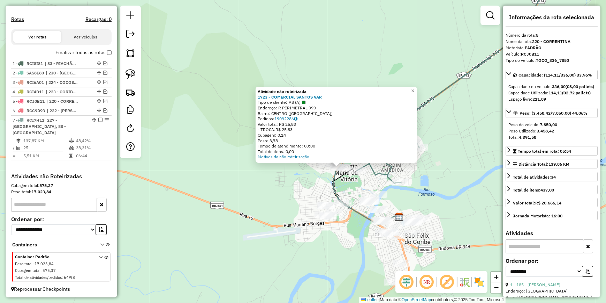
click at [319, 192] on div "Atividade não roteirizada 1723 - COMERCIAL SANTOS VAR Tipo de cliente: AS (A) E…" at bounding box center [303, 151] width 606 height 303
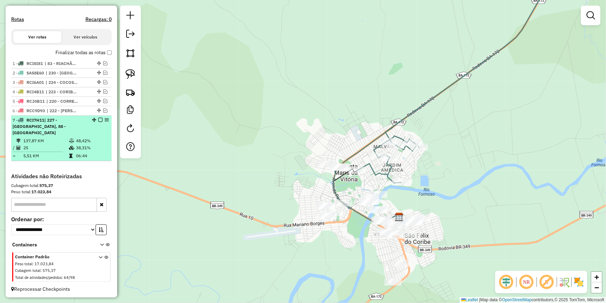
click at [99, 122] on em at bounding box center [100, 120] width 4 height 4
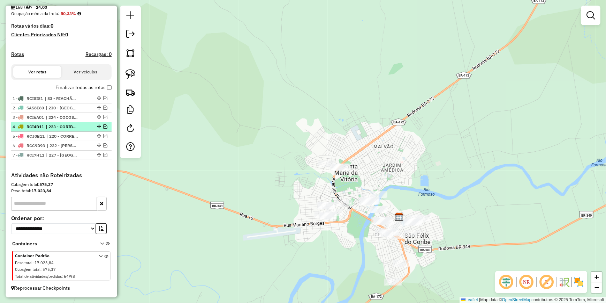
scroll to position [172, 0]
drag, startPoint x: 352, startPoint y: 161, endPoint x: 335, endPoint y: 178, distance: 24.4
click at [335, 178] on div "Janela de atendimento Grade de atendimento Capacidade Transportadoras Veículos …" at bounding box center [303, 151] width 606 height 303
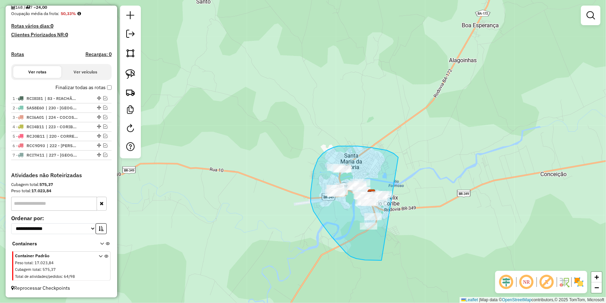
drag, startPoint x: 396, startPoint y: 155, endPoint x: 432, endPoint y: 224, distance: 78.0
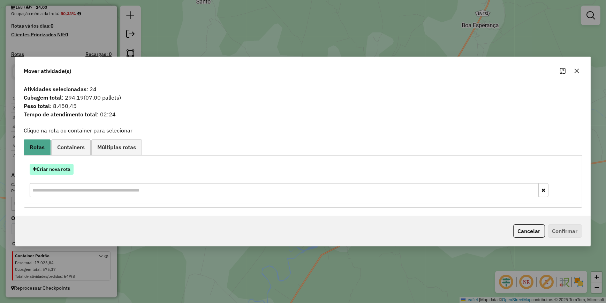
click at [42, 172] on button "Criar nova rota" at bounding box center [52, 169] width 44 height 11
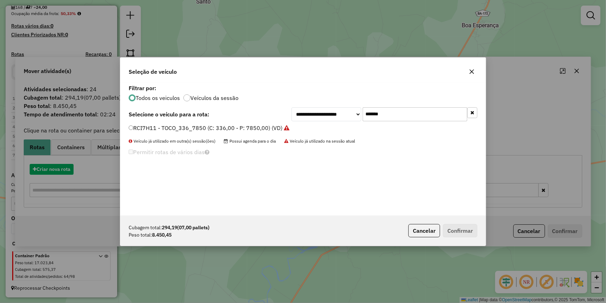
scroll to position [3, 2]
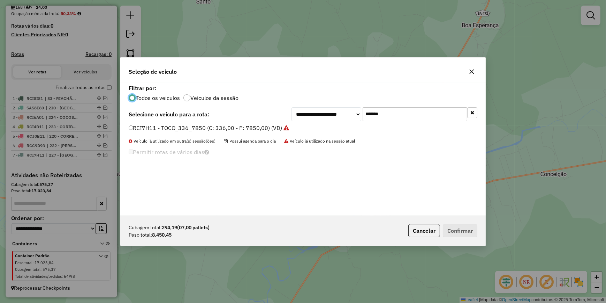
click at [397, 111] on input "*******" at bounding box center [415, 114] width 105 height 14
paste input "text"
type input "*******"
click at [287, 126] on label "SCK8J98 - TRUCK_420_12000 (C: 420,00 - P: 12000,00) (VD)" at bounding box center [211, 128] width 164 height 8
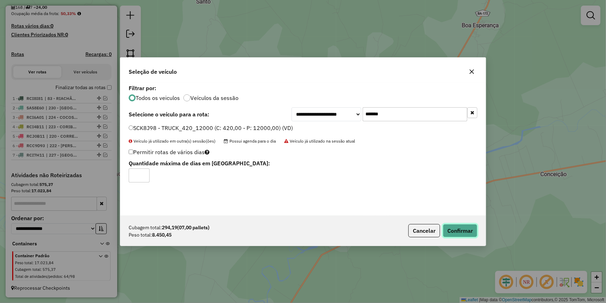
click at [465, 227] on button "Confirmar" at bounding box center [460, 230] width 35 height 13
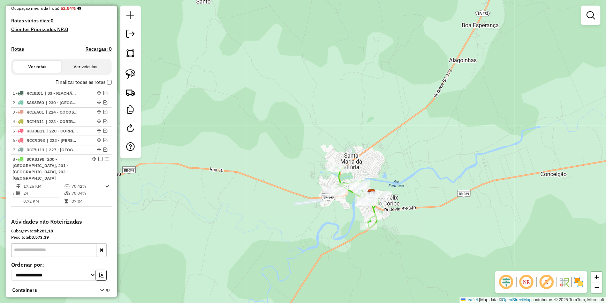
scroll to position [202, 0]
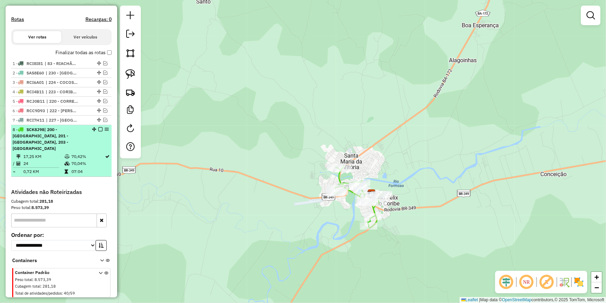
click at [100, 131] on em at bounding box center [100, 129] width 4 height 4
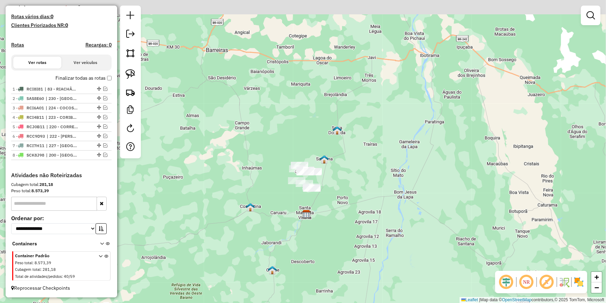
drag, startPoint x: 303, startPoint y: 196, endPoint x: 298, endPoint y: 246, distance: 50.9
click at [302, 218] on img at bounding box center [306, 213] width 9 height 9
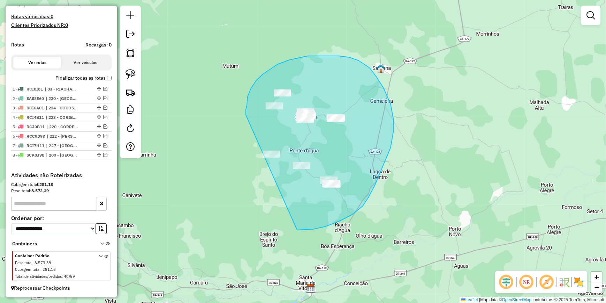
drag, startPoint x: 326, startPoint y: 226, endPoint x: 246, endPoint y: 117, distance: 135.6
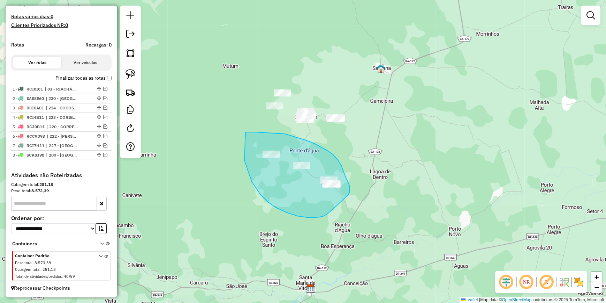
drag, startPoint x: 247, startPoint y: 168, endPoint x: 244, endPoint y: 132, distance: 36.1
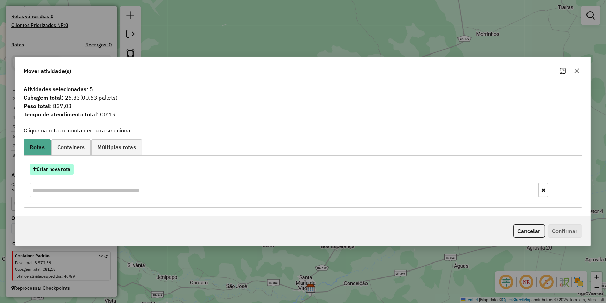
click at [55, 165] on button "Criar nova rota" at bounding box center [52, 169] width 44 height 11
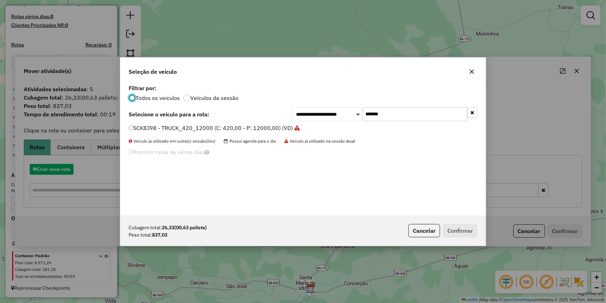
scroll to position [3, 2]
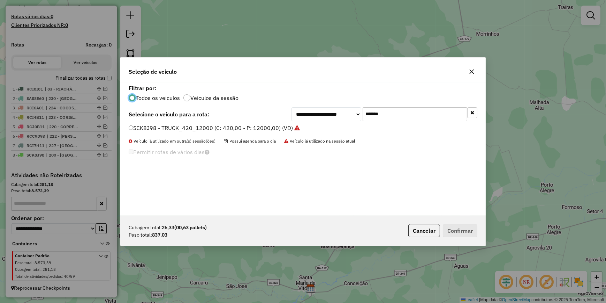
click at [422, 111] on input "*******" at bounding box center [415, 114] width 105 height 14
paste input "text"
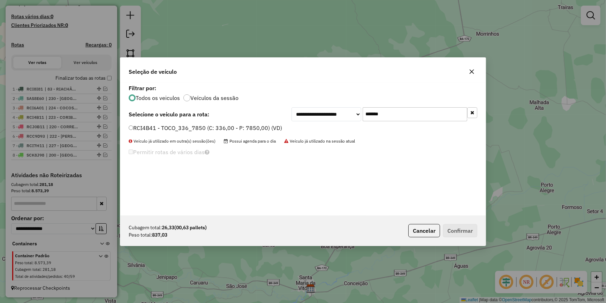
type input "*******"
click at [248, 129] on label "RCI4B41 - TOCO_336_7850 (C: 336,00 - P: 7850,00) (VD)" at bounding box center [206, 128] width 154 height 8
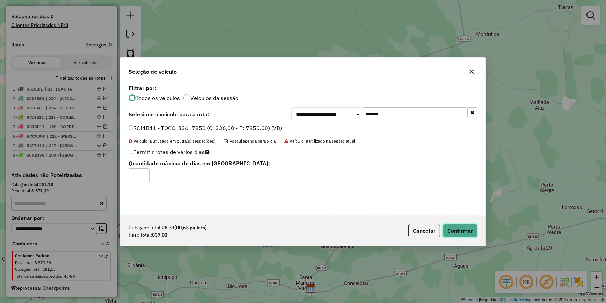
click at [464, 228] on button "Confirmar" at bounding box center [460, 230] width 35 height 13
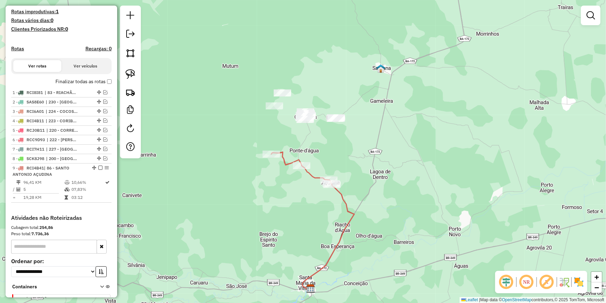
scroll to position [210, 0]
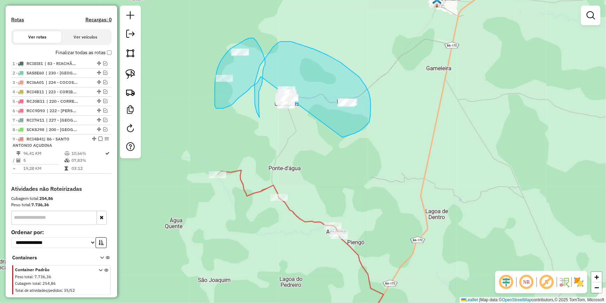
drag, startPoint x: 355, startPoint y: 133, endPoint x: 261, endPoint y: 76, distance: 109.9
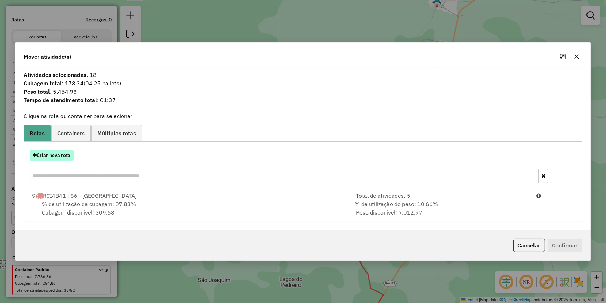
click at [63, 158] on button "Criar nova rota" at bounding box center [52, 155] width 44 height 11
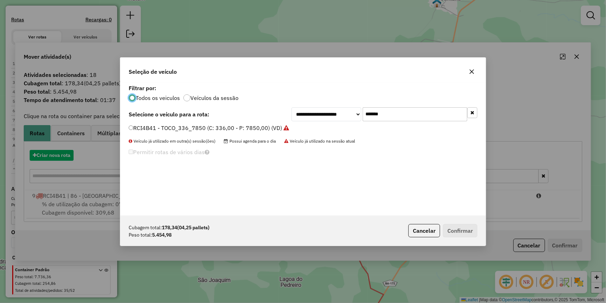
scroll to position [3, 2]
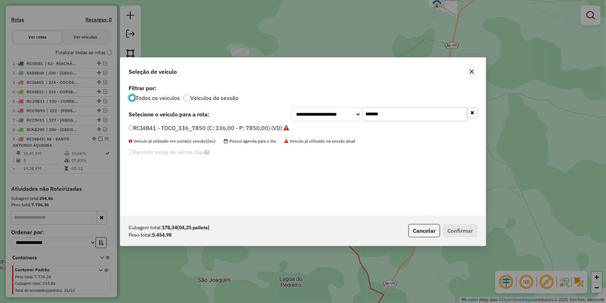
click at [450, 107] on input "*******" at bounding box center [415, 114] width 105 height 14
click at [447, 110] on input "*******" at bounding box center [415, 114] width 105 height 14
paste input "text"
type input "*******"
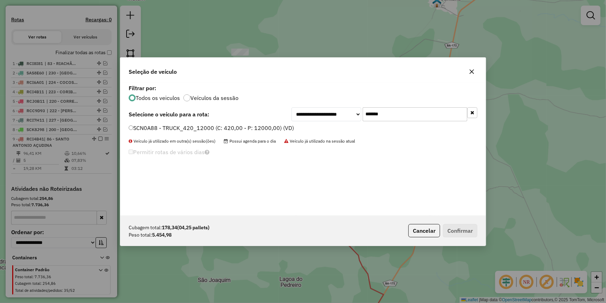
click at [277, 126] on label "SCN0A88 - TRUCK_420_12000 (C: 420,00 - P: 12000,00) (VD)" at bounding box center [211, 128] width 165 height 8
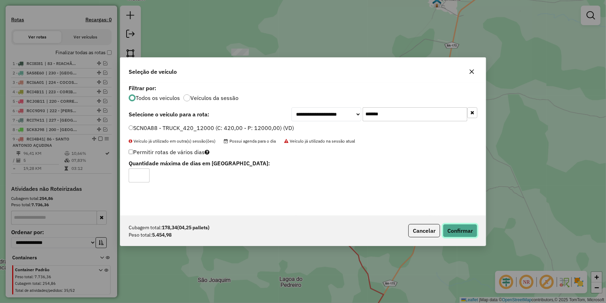
click at [464, 228] on button "Confirmar" at bounding box center [460, 230] width 35 height 13
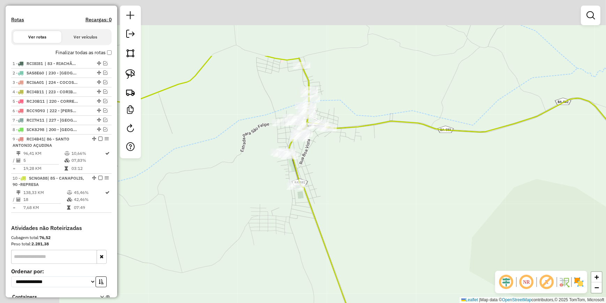
drag, startPoint x: 259, startPoint y: 99, endPoint x: 292, endPoint y: 151, distance: 61.8
click at [343, 188] on div "Janela de atendimento Grade de atendimento Capacidade Transportadoras Veículos …" at bounding box center [303, 151] width 606 height 303
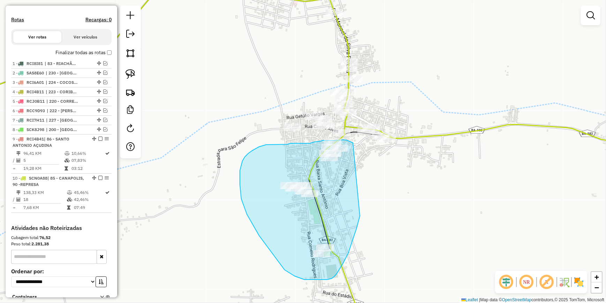
drag, startPoint x: 357, startPoint y: 229, endPoint x: 390, endPoint y: 150, distance: 85.8
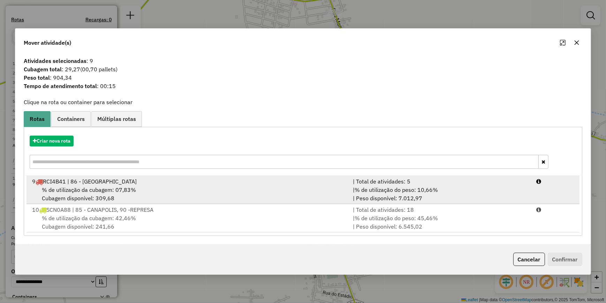
click at [475, 189] on div "| % de utilização do peso: 10,66% | Peso disponível: 7.012,97" at bounding box center [441, 193] width 184 height 17
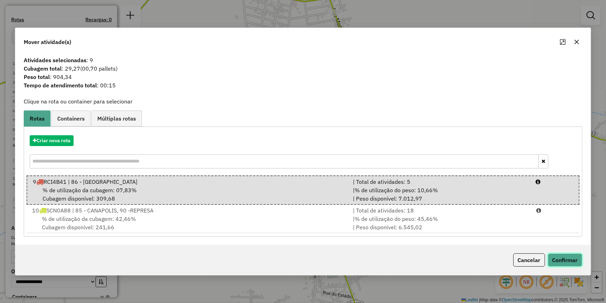
click at [567, 259] on button "Confirmar" at bounding box center [565, 259] width 35 height 13
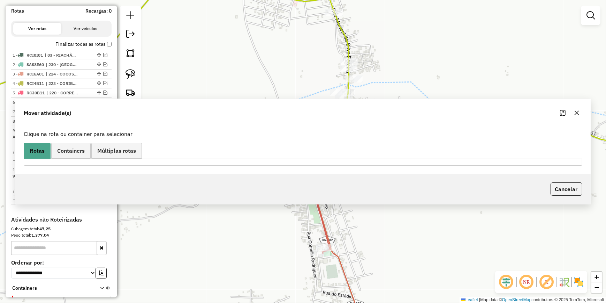
scroll to position [202, 0]
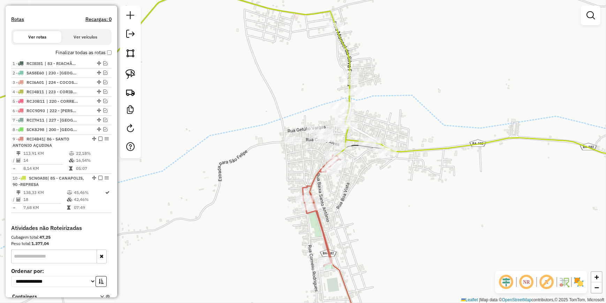
drag, startPoint x: 267, startPoint y: 143, endPoint x: 263, endPoint y: 189, distance: 45.9
click at [263, 189] on div "Janela de atendimento Grade de atendimento Capacidade Transportadoras Veículos …" at bounding box center [303, 151] width 606 height 303
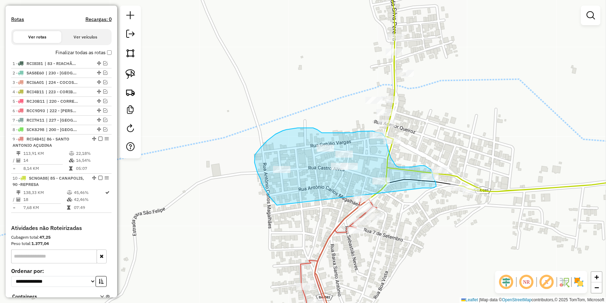
drag, startPoint x: 277, startPoint y: 205, endPoint x: 402, endPoint y: 188, distance: 126.0
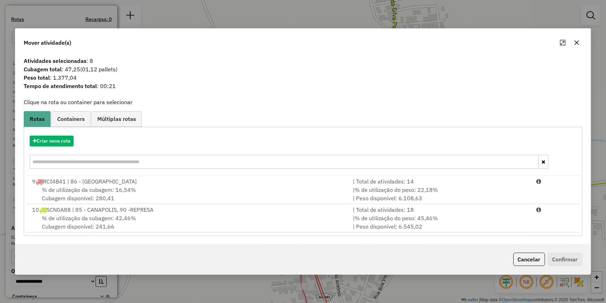
click at [411, 234] on div "Criar nova rota 9 RCI4B41 | 86 - [GEOGRAPHIC_DATA] AÇUDINA | Total de atividade…" at bounding box center [303, 181] width 559 height 109
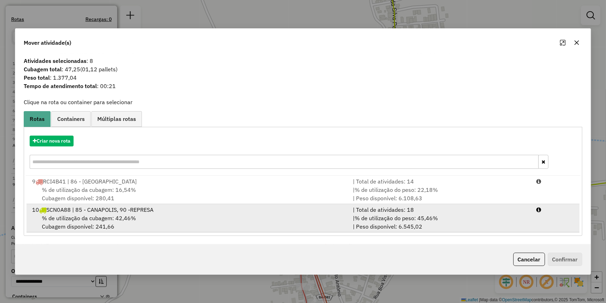
click at [421, 226] on div "| % de utilização do peso: 45,46% | Peso disponível: 6.545,02" at bounding box center [441, 222] width 184 height 17
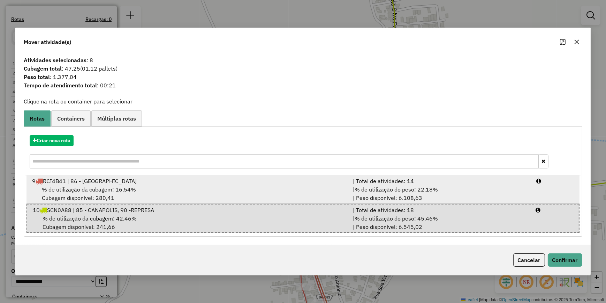
click at [452, 178] on div "| Total de atividades: 14" at bounding box center [441, 181] width 184 height 8
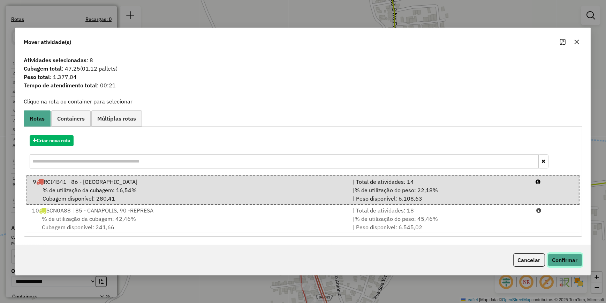
click at [566, 261] on button "Confirmar" at bounding box center [565, 259] width 35 height 13
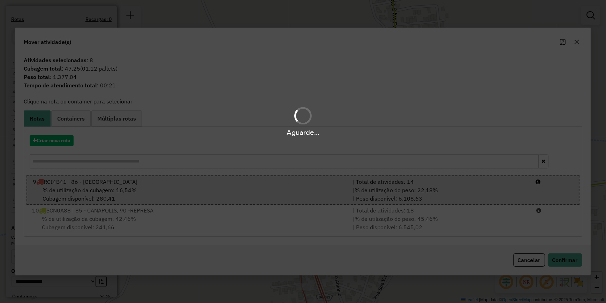
scroll to position [150, 0]
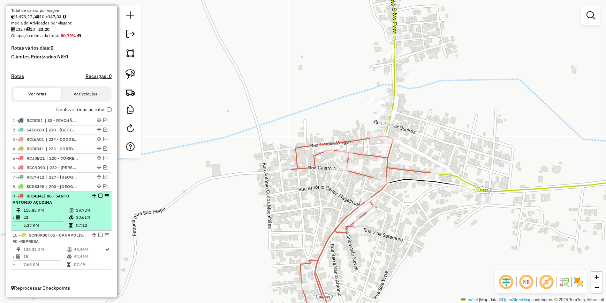
click at [69, 210] on icon at bounding box center [71, 210] width 5 height 4
select select "**********"
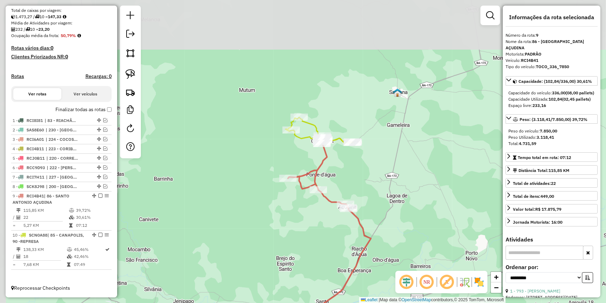
drag, startPoint x: 318, startPoint y: 103, endPoint x: 351, endPoint y: 200, distance: 102.7
click at [345, 179] on div "Janela de atendimento Grade de atendimento Capacidade Transportadoras Veículos …" at bounding box center [303, 151] width 606 height 303
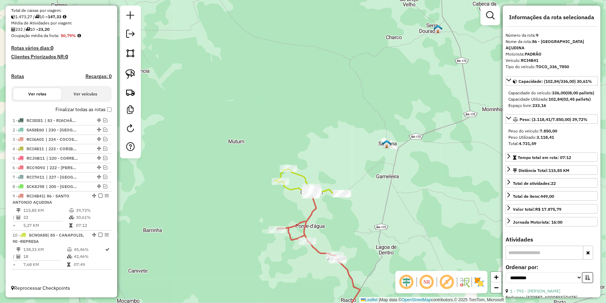
drag, startPoint x: 330, startPoint y: 216, endPoint x: 320, endPoint y: 228, distance: 16.4
click at [322, 218] on div "Janela de atendimento Grade de atendimento Capacidade Transportadoras Veículos …" at bounding box center [303, 151] width 606 height 303
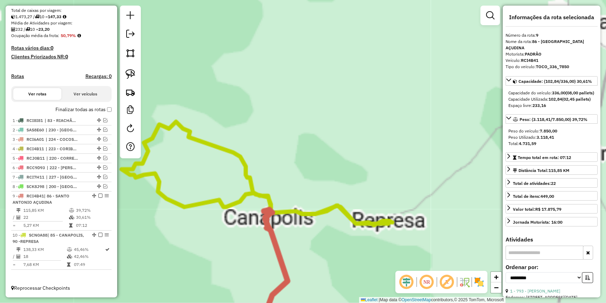
drag, startPoint x: 319, startPoint y: 188, endPoint x: 312, endPoint y: 201, distance: 14.7
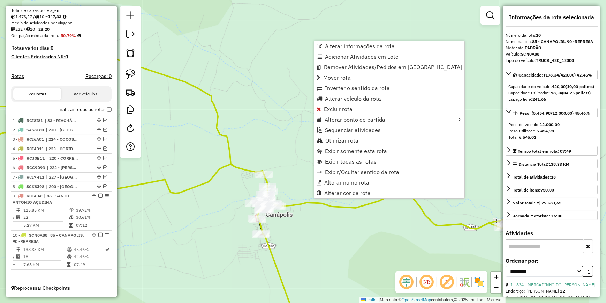
click at [335, 235] on div "Janela de atendimento Grade de atendimento Capacidade Transportadoras Veículos …" at bounding box center [303, 151] width 606 height 303
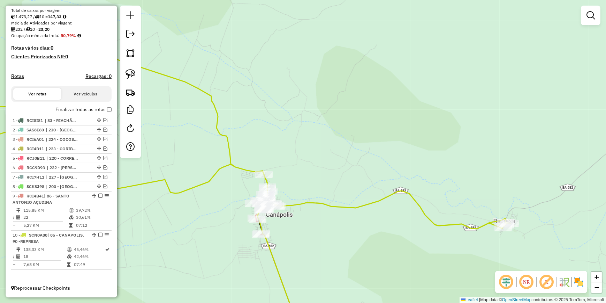
scroll to position [91, 0]
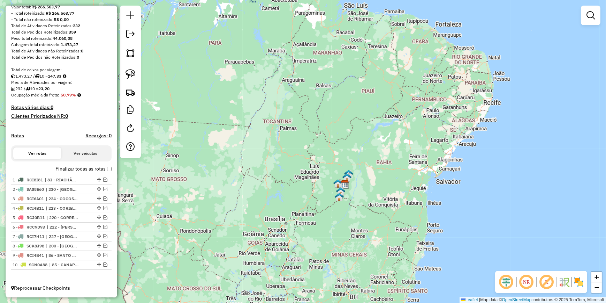
drag, startPoint x: 373, startPoint y: 147, endPoint x: 368, endPoint y: 196, distance: 50.2
click at [368, 196] on div "Janela de atendimento Grade de atendimento Capacidade Transportadoras Veículos …" at bounding box center [303, 151] width 606 height 303
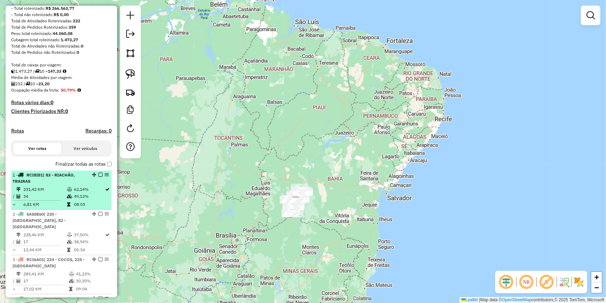
click at [50, 192] on td "231,42 KM" at bounding box center [45, 189] width 44 height 7
select select "**********"
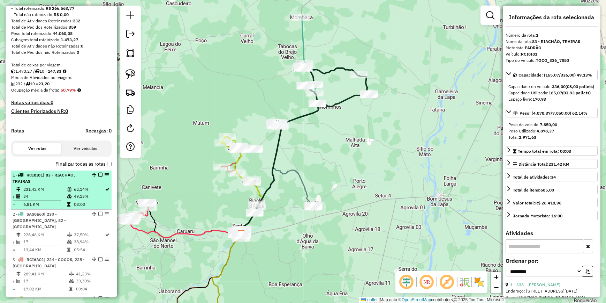
click at [50, 192] on td "231,42 KM" at bounding box center [45, 189] width 44 height 7
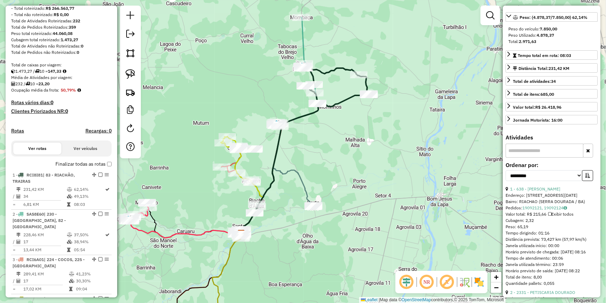
scroll to position [95, 0]
click at [582, 112] on link "Valor total: R$ 26.418,96" at bounding box center [552, 107] width 92 height 9
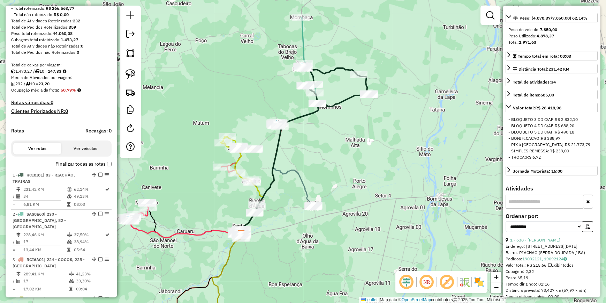
click at [566, 160] on div "- TROCA: R$ 6,72" at bounding box center [552, 157] width 87 height 6
click at [562, 110] on strong "R$ 26.418,96" at bounding box center [549, 107] width 26 height 5
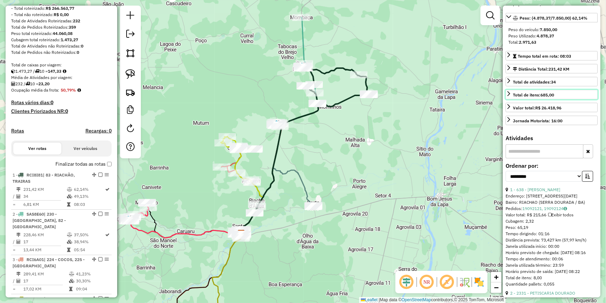
click at [565, 99] on link "Total de itens: 685,00" at bounding box center [552, 94] width 92 height 9
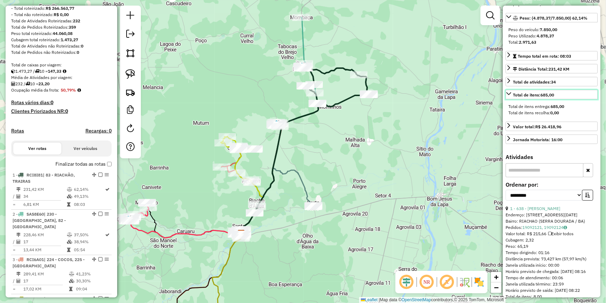
click at [561, 99] on link "Total de itens: 685,00" at bounding box center [552, 94] width 92 height 9
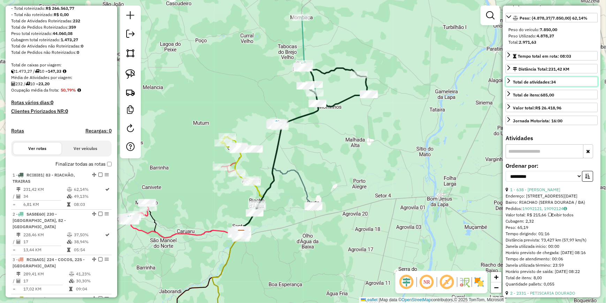
click at [565, 86] on link "Total de atividades: 34" at bounding box center [552, 81] width 92 height 9
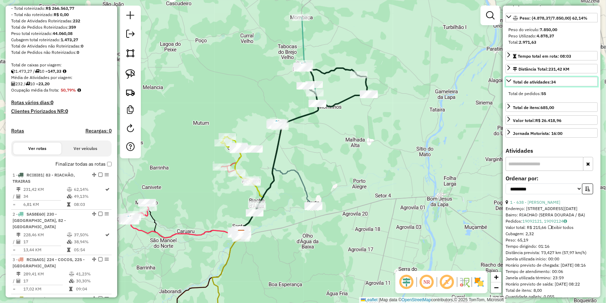
click at [553, 85] on div "Total de atividades: 34" at bounding box center [534, 82] width 43 height 6
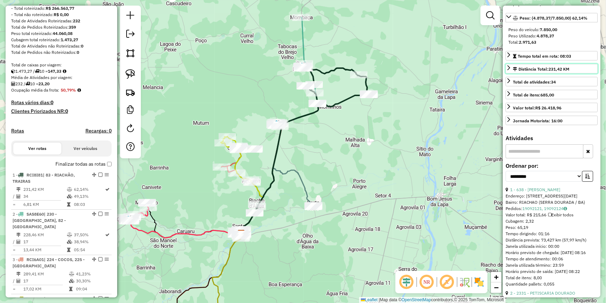
click at [560, 72] on span "231,42 KM" at bounding box center [559, 68] width 21 height 5
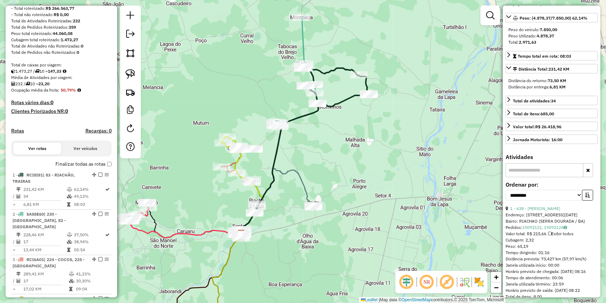
click at [542, 90] on div "Distância por entrega: 6,81 KM" at bounding box center [552, 87] width 87 height 6
click at [551, 72] on span "231,42 KM" at bounding box center [559, 68] width 21 height 5
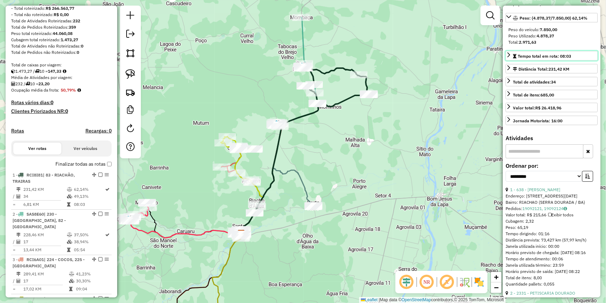
click at [554, 59] on span "Tempo total em rota: 08:03" at bounding box center [544, 55] width 53 height 5
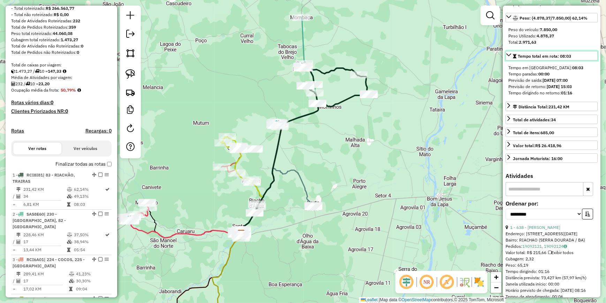
click at [553, 59] on span "Tempo total em rota: 08:03" at bounding box center [544, 55] width 53 height 5
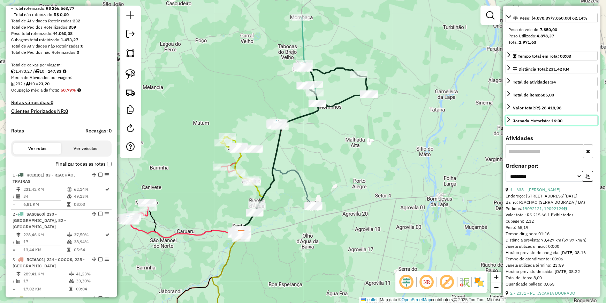
click at [551, 124] on div "Jornada Motorista: 16:00" at bounding box center [538, 121] width 50 height 6
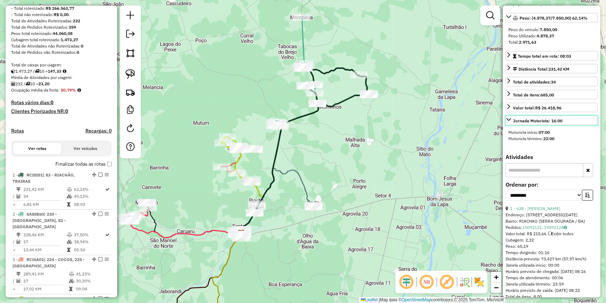
click at [551, 124] on div "Jornada Motorista: 16:00" at bounding box center [538, 121] width 50 height 6
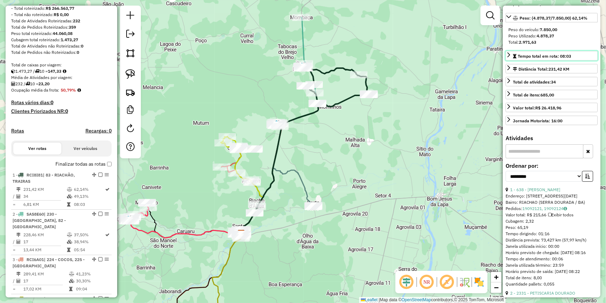
click at [555, 59] on span "Tempo total em rota: 08:03" at bounding box center [544, 55] width 53 height 5
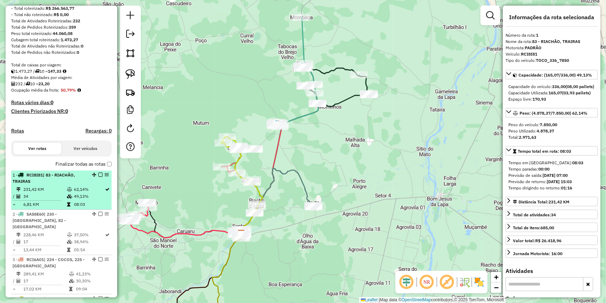
scroll to position [218, 0]
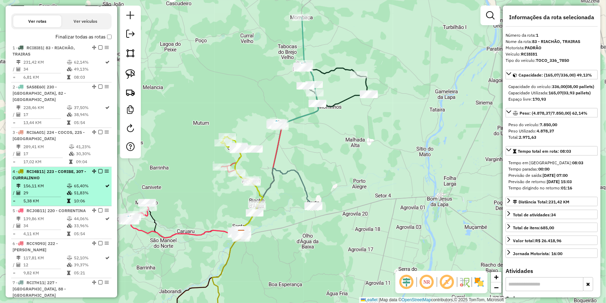
click at [59, 175] on div "4 - RCI4B11 | 223 - CORIBE, 307 - CURRALINHO" at bounding box center [50, 174] width 74 height 13
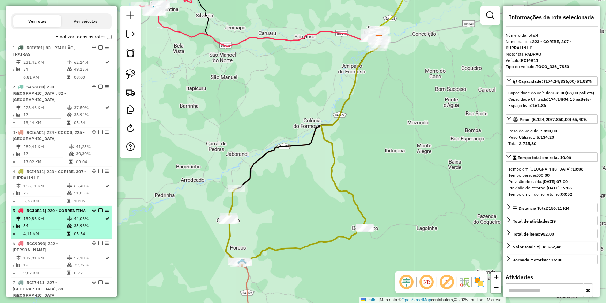
click at [78, 211] on div "5 - RCJ0B11 | 220 - CORRENTINA" at bounding box center [50, 210] width 74 height 6
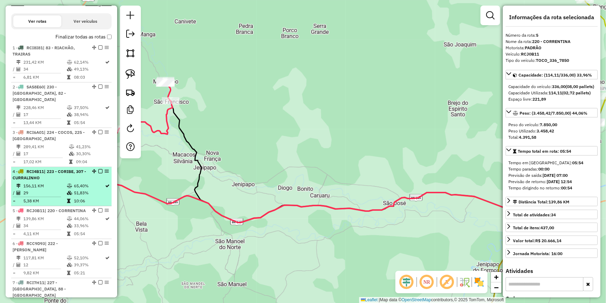
click at [76, 182] on td "65,40%" at bounding box center [89, 185] width 31 height 7
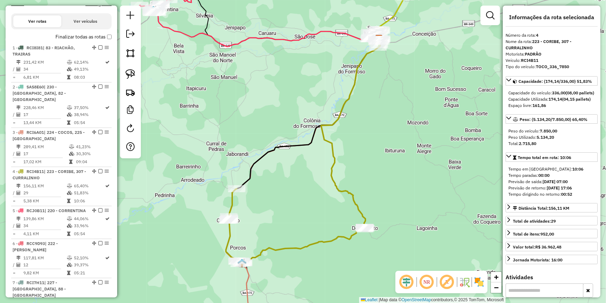
click at [87, 27] on button "Ver veículos" at bounding box center [85, 21] width 48 height 12
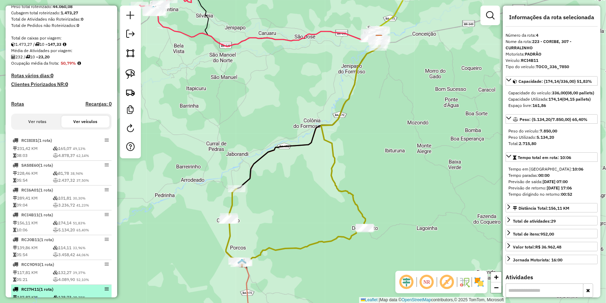
scroll to position [110, 0]
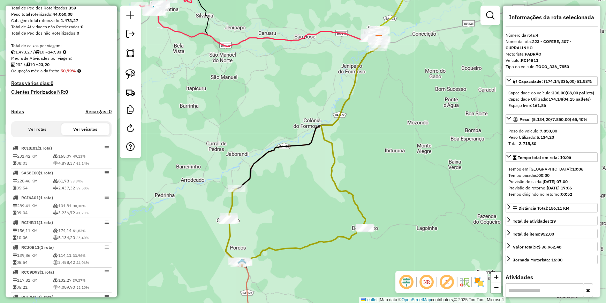
click at [42, 135] on button "Ver rotas" at bounding box center [37, 129] width 48 height 12
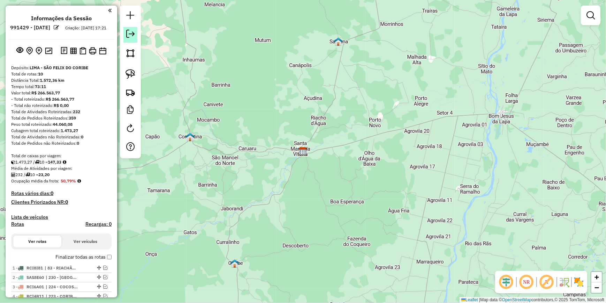
click at [134, 39] on link at bounding box center [131, 35] width 14 height 16
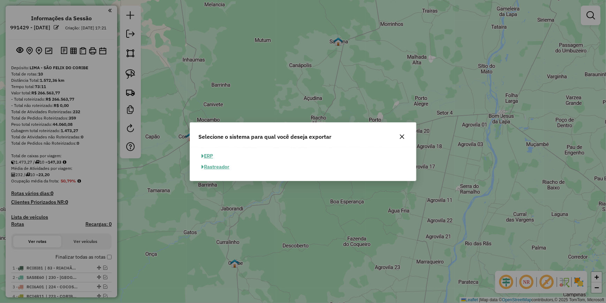
click at [401, 135] on icon "button" at bounding box center [402, 136] width 5 height 5
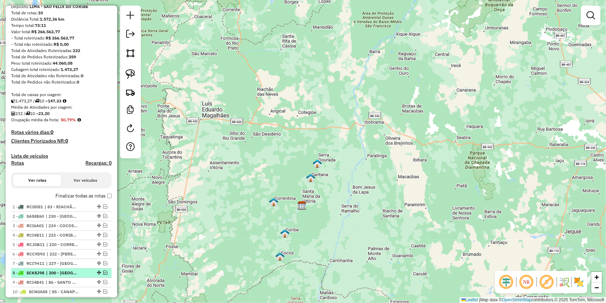
scroll to position [94, 0]
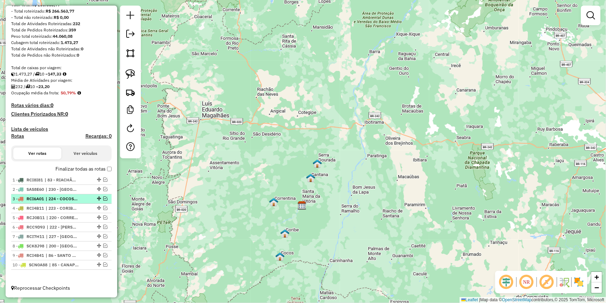
click at [103, 199] on em at bounding box center [105, 198] width 4 height 4
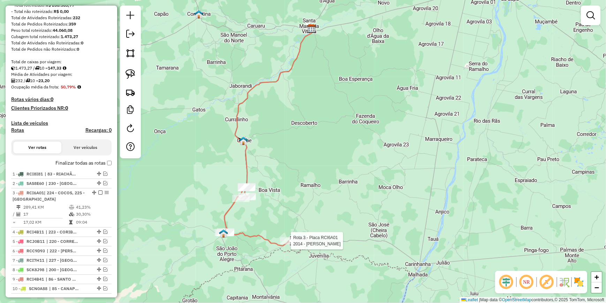
select select "**********"
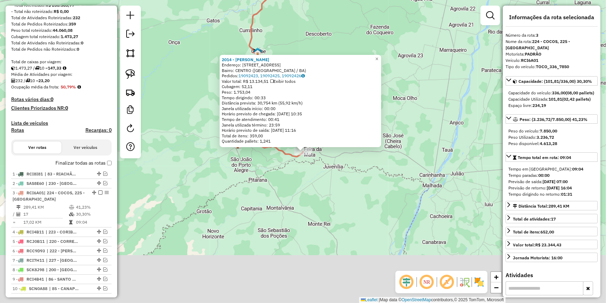
scroll to position [123, 0]
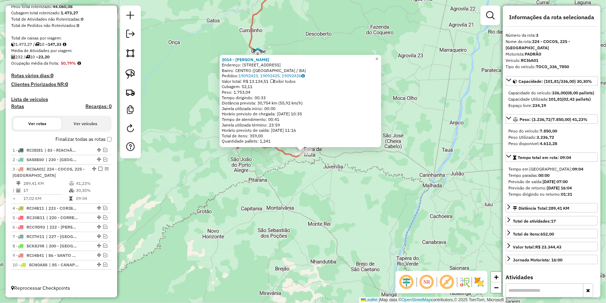
click at [276, 162] on div "2014 - PAULO UBIRATAN PINHE Endereço: RUA PRACA DO MERCADO 774 Bairro: CENTRO (…" at bounding box center [303, 151] width 606 height 303
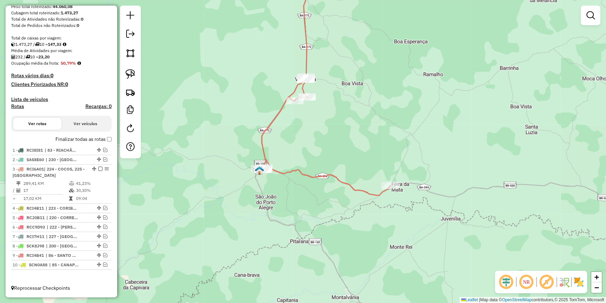
drag, startPoint x: 373, startPoint y: 80, endPoint x: 398, endPoint y: 211, distance: 134.2
click at [419, 241] on div "Janela de atendimento Grade de atendimento Capacidade Transportadoras Veículos …" at bounding box center [303, 151] width 606 height 303
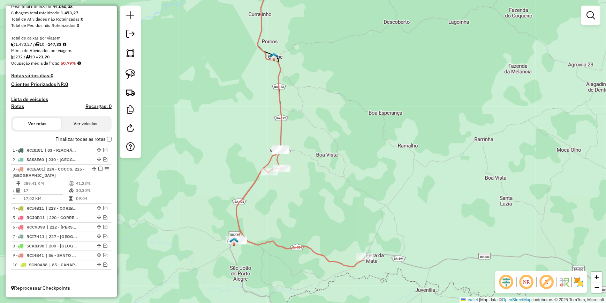
drag, startPoint x: 281, startPoint y: 251, endPoint x: 243, endPoint y: 218, distance: 50.0
click at [243, 218] on div "Janela de atendimento Grade de atendimento Capacidade Transportadoras Veículos …" at bounding box center [303, 151] width 606 height 303
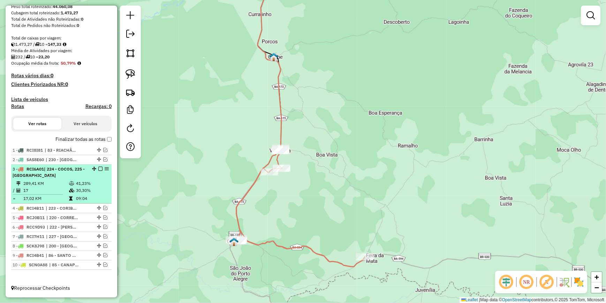
click at [59, 185] on td "289,41 KM" at bounding box center [46, 183] width 46 height 7
select select "**********"
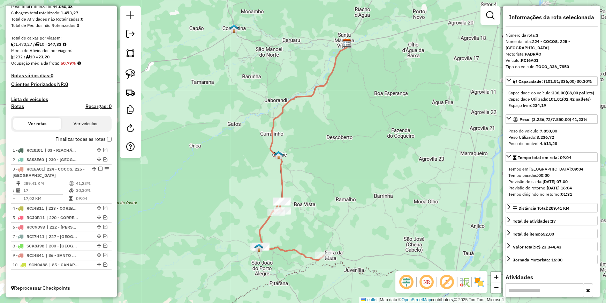
scroll to position [94, 0]
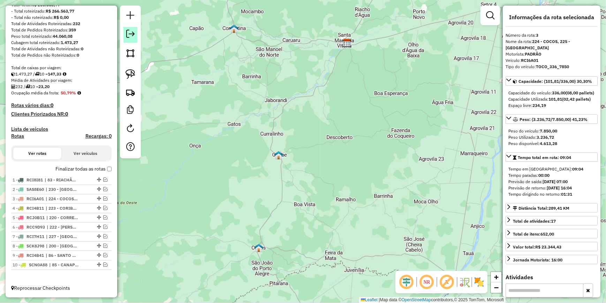
click at [136, 31] on link at bounding box center [131, 35] width 14 height 16
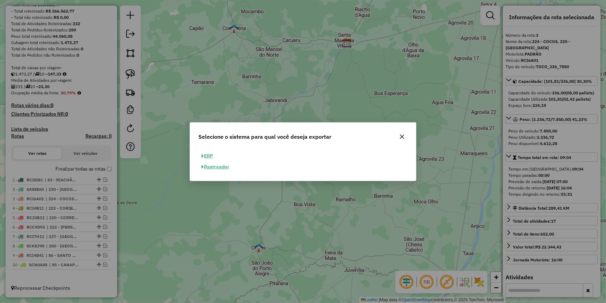
click at [401, 133] on button "button" at bounding box center [402, 136] width 11 height 11
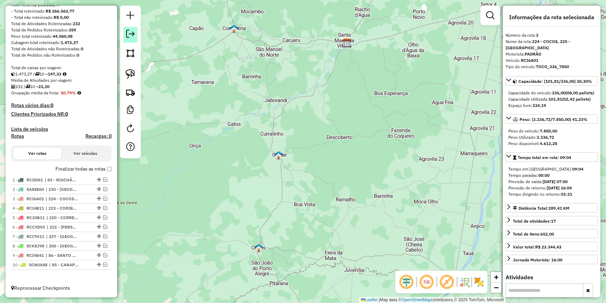
click at [124, 33] on link at bounding box center [131, 35] width 14 height 16
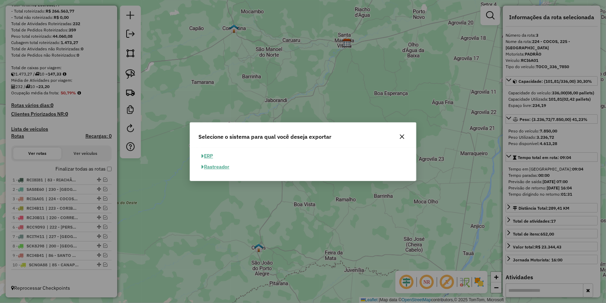
click at [206, 157] on button "ERP" at bounding box center [208, 155] width 18 height 11
select select "**"
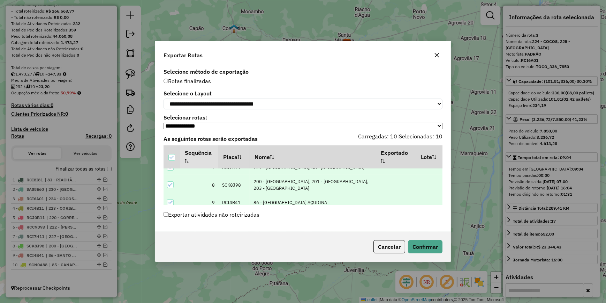
scroll to position [113, 0]
click at [171, 200] on icon at bounding box center [170, 197] width 5 height 5
click at [171, 197] on div at bounding box center [170, 197] width 7 height 7
click at [428, 253] on button "Confirmar" at bounding box center [425, 246] width 35 height 13
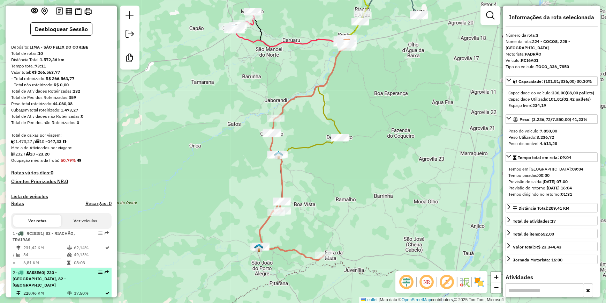
scroll to position [0, 0]
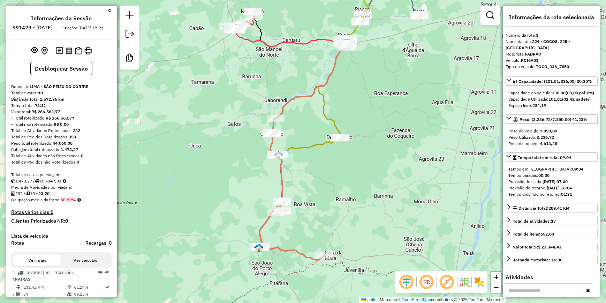
click at [243, 84] on div "Janela de atendimento Grade de atendimento Capacidade Transportadoras Veículos …" at bounding box center [303, 151] width 606 height 303
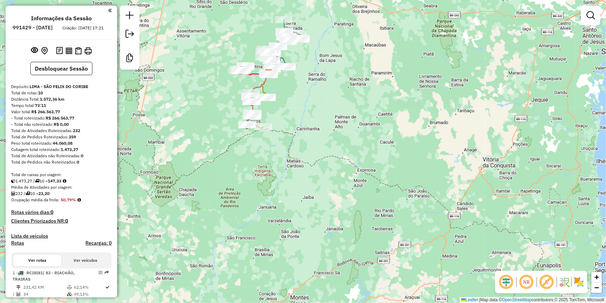
drag, startPoint x: 286, startPoint y: 201, endPoint x: 293, endPoint y: 187, distance: 16.1
click at [286, 200] on div "Janela de atendimento Grade de atendimento Capacidade Transportadoras Veículos …" at bounding box center [303, 151] width 606 height 303
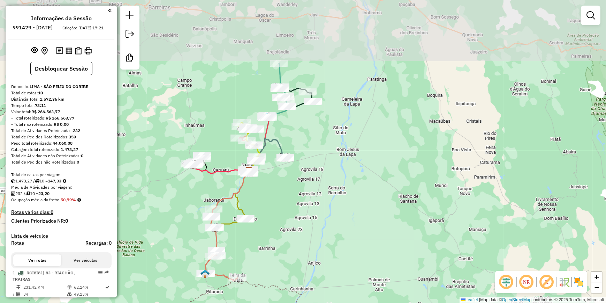
drag, startPoint x: 342, startPoint y: 34, endPoint x: 334, endPoint y: 96, distance: 63.0
click at [334, 96] on div "Janela de atendimento Grade de atendimento Capacidade Transportadoras Veículos …" at bounding box center [303, 151] width 606 height 303
